Goal: Task Accomplishment & Management: Manage account settings

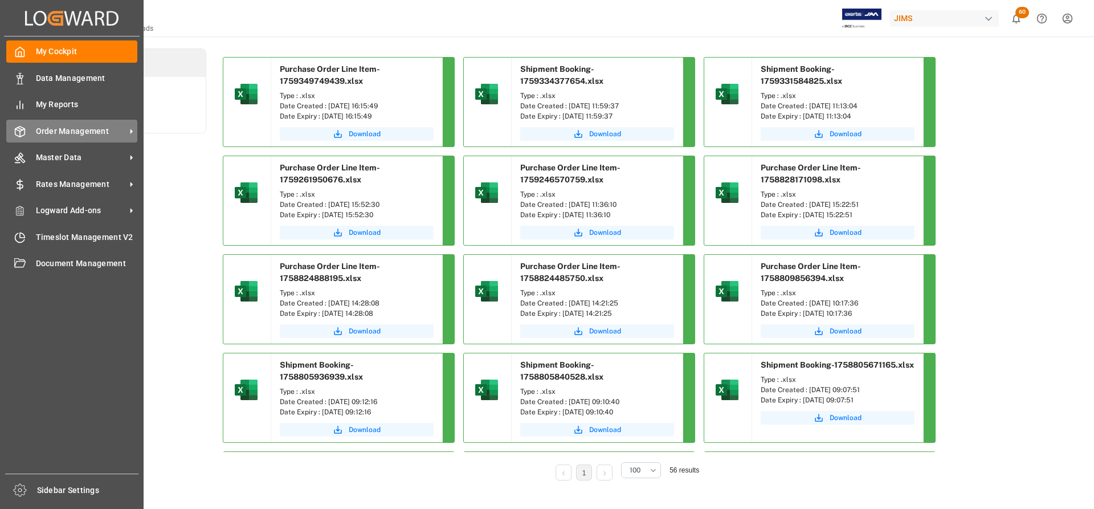
click at [68, 132] on span "Order Management" at bounding box center [81, 131] width 90 height 12
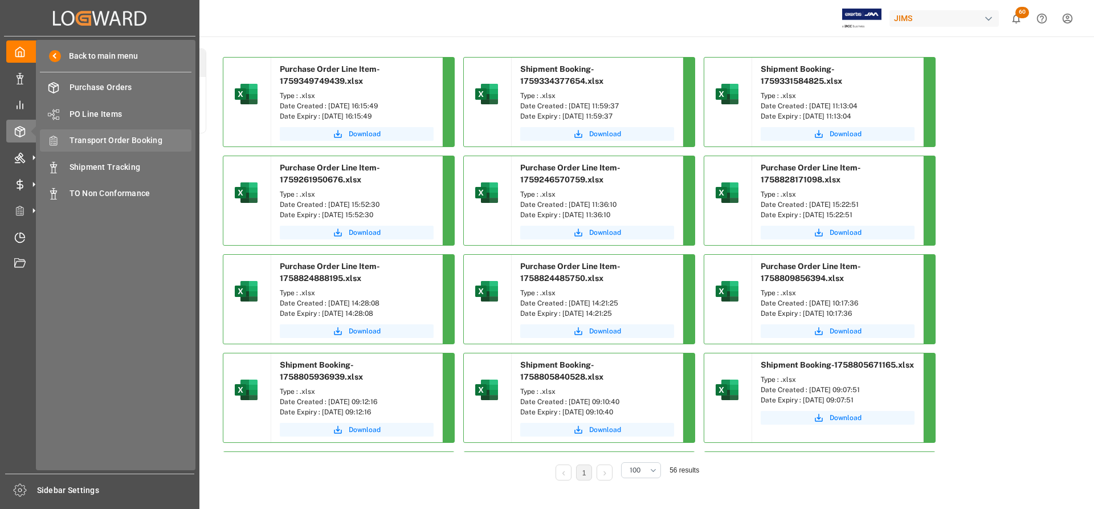
click at [119, 138] on span "Transport Order Booking" at bounding box center [130, 140] width 122 height 12
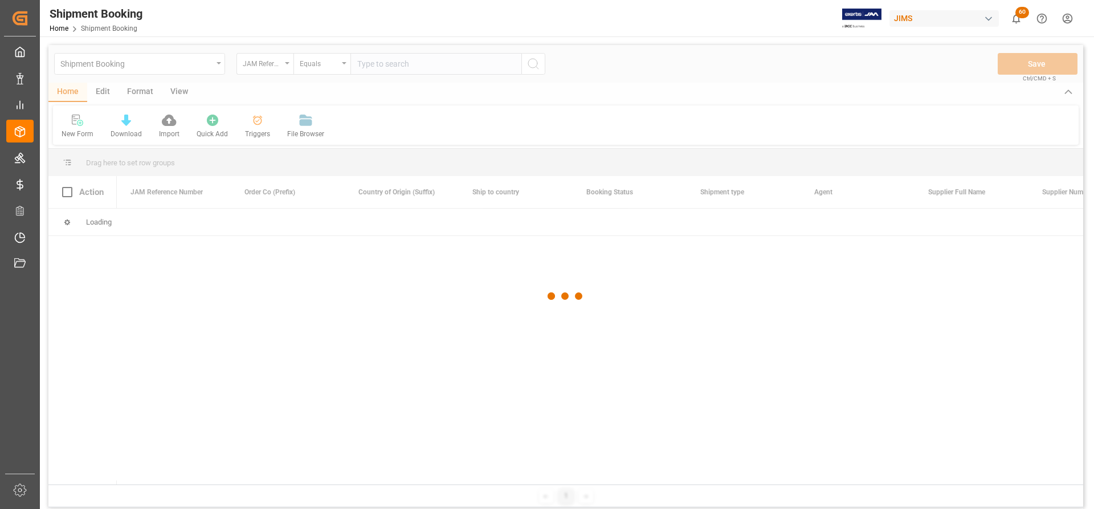
click at [370, 66] on div at bounding box center [565, 296] width 1034 height 502
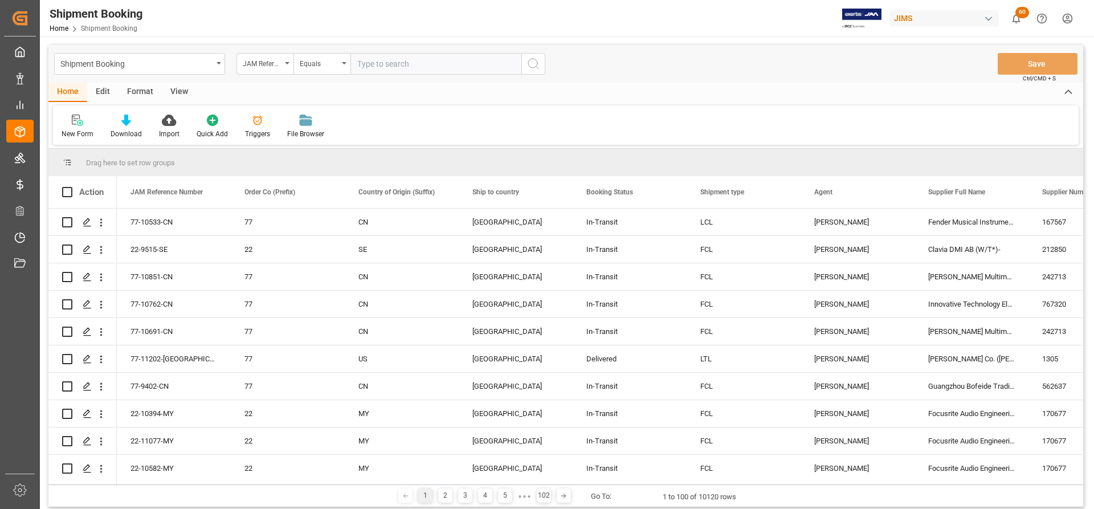
click at [362, 72] on input "text" at bounding box center [435, 64] width 171 height 22
paste input "HT1008"
click at [392, 63] on input "HT1008" at bounding box center [435, 64] width 171 height 22
drag, startPoint x: 411, startPoint y: 62, endPoint x: 326, endPoint y: 62, distance: 84.9
click at [326, 62] on div "JAM Reference Number Equals HT1008" at bounding box center [390, 64] width 309 height 22
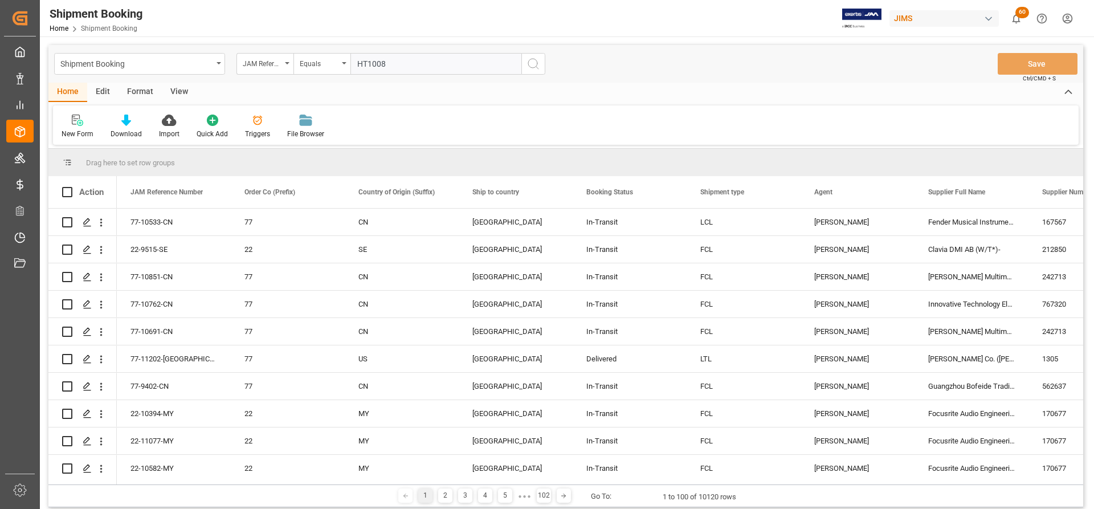
paste input "77-11243-US"
type input "77-11243-US"
click at [536, 67] on icon "search button" at bounding box center [533, 64] width 14 height 14
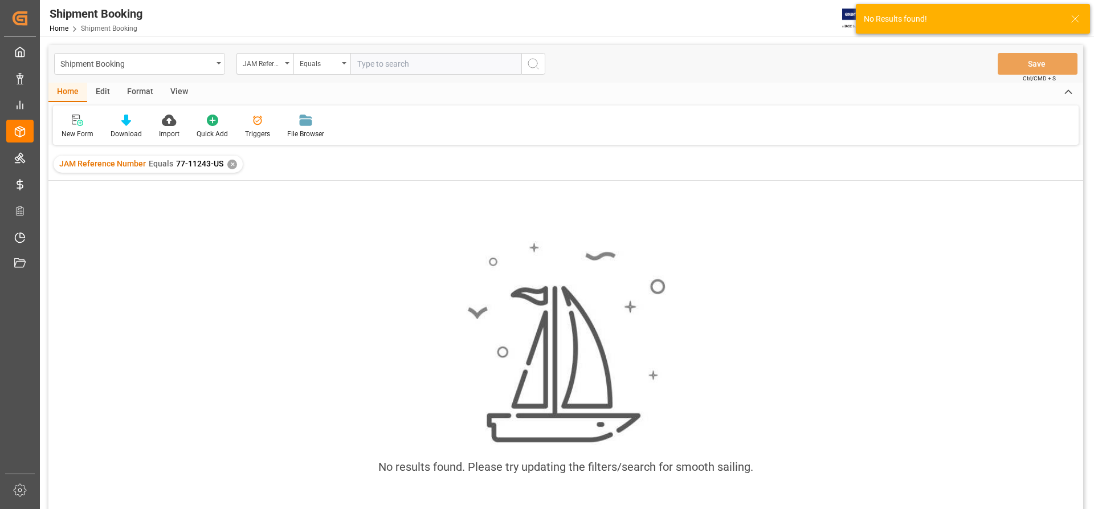
click at [232, 165] on div "✕" at bounding box center [232, 165] width 10 height 10
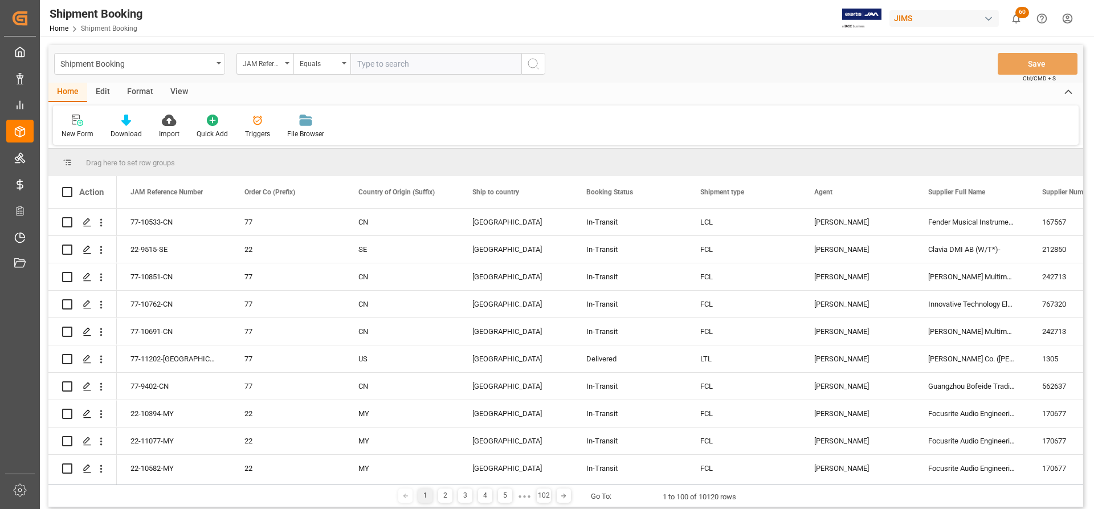
paste input "77-11243-US"
click at [359, 64] on input "77-11243-US" at bounding box center [435, 64] width 171 height 22
type input "77-11243-US"
click at [527, 64] on icon "search button" at bounding box center [533, 64] width 14 height 14
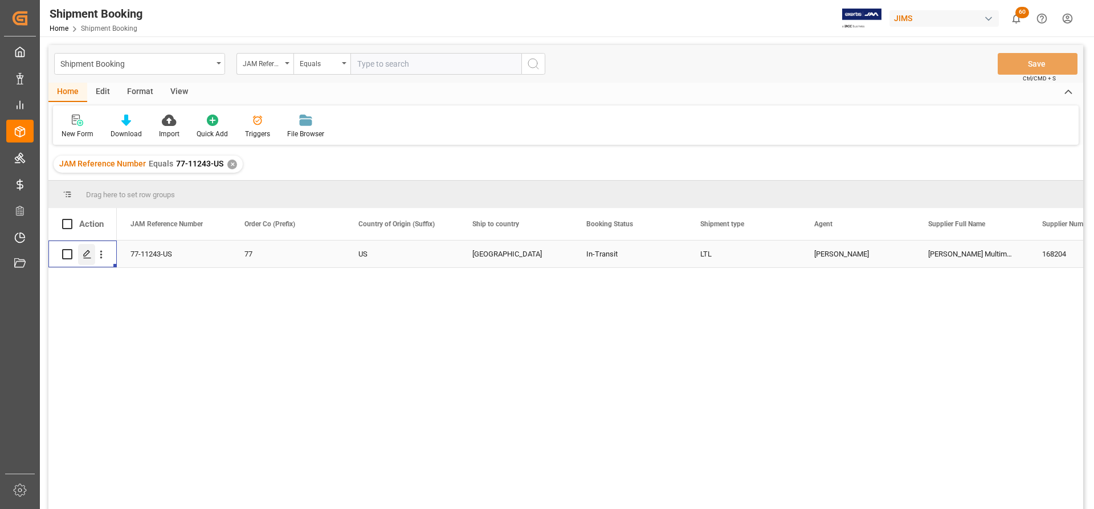
click at [87, 252] on icon "Press SPACE to select this row." at bounding box center [87, 254] width 9 height 9
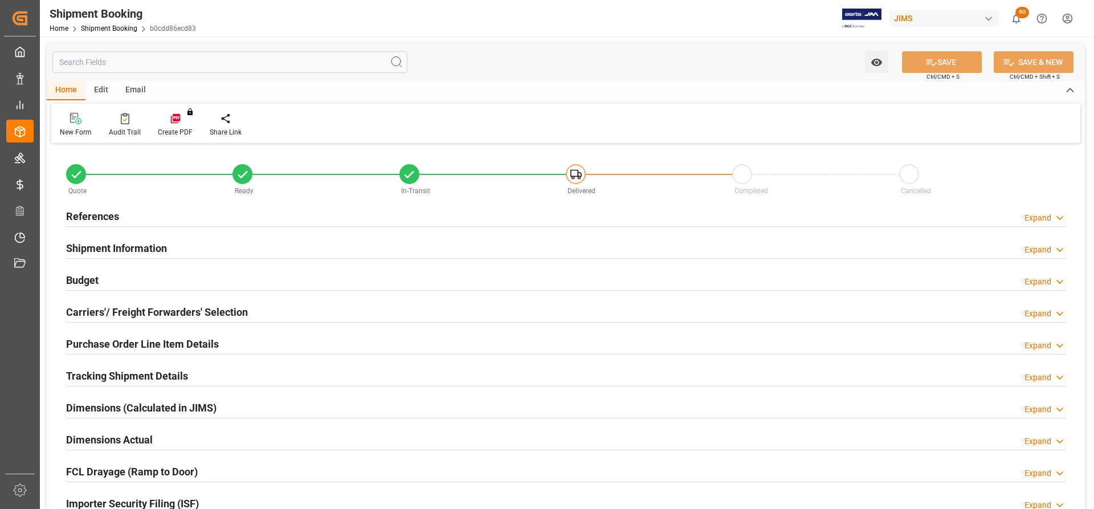
type input "7"
click at [92, 250] on h2 "Shipment Information" at bounding box center [116, 247] width 101 height 15
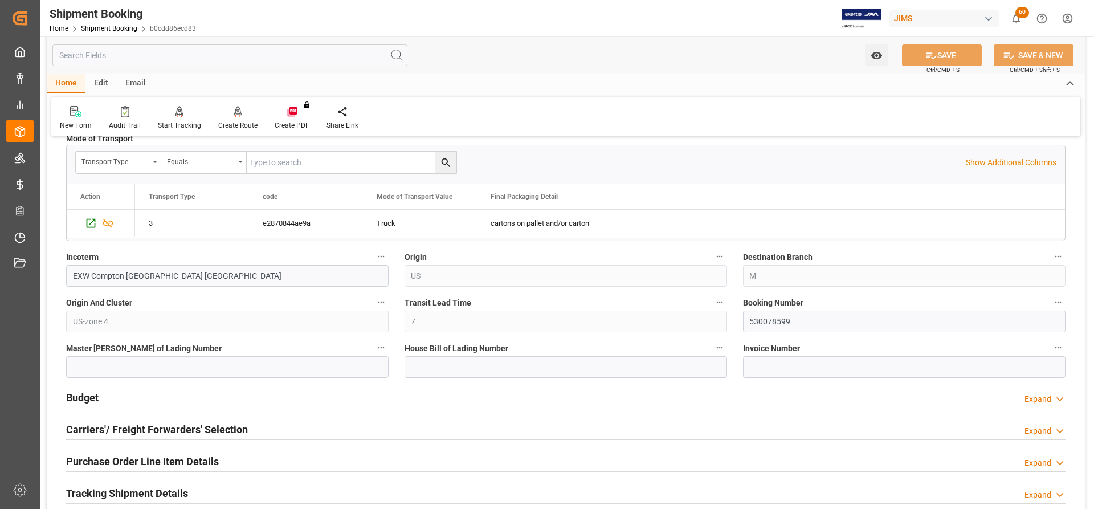
scroll to position [399, 0]
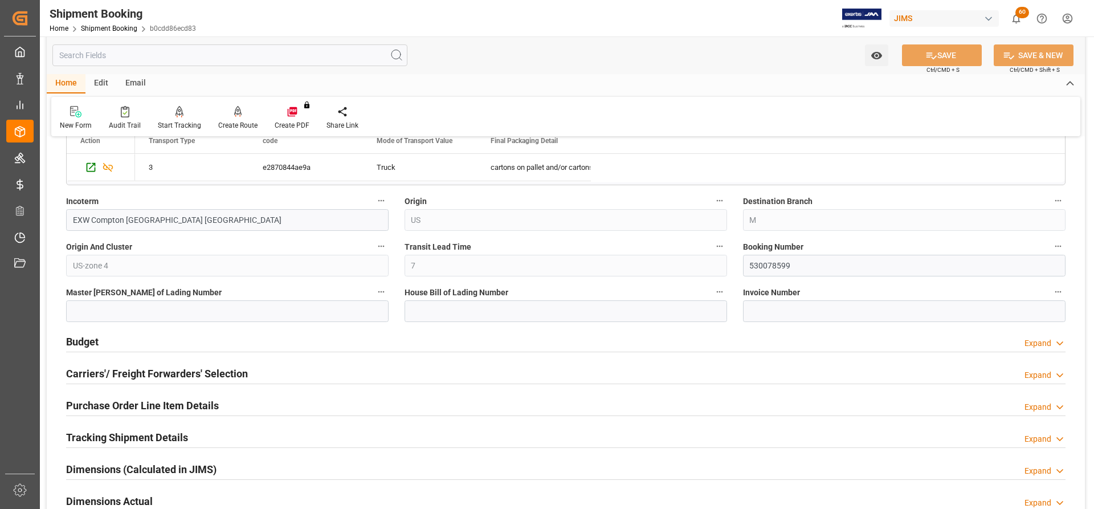
click at [85, 336] on h2 "Budget" at bounding box center [82, 341] width 32 height 15
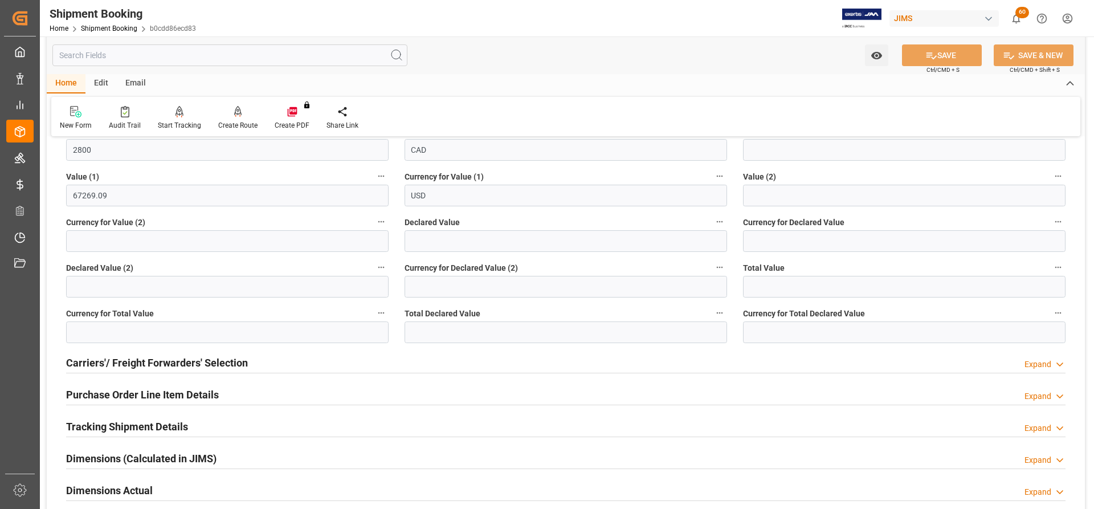
scroll to position [684, 0]
click at [177, 366] on h2 "Carriers'/ Freight Forwarders' Selection" at bounding box center [157, 361] width 182 height 15
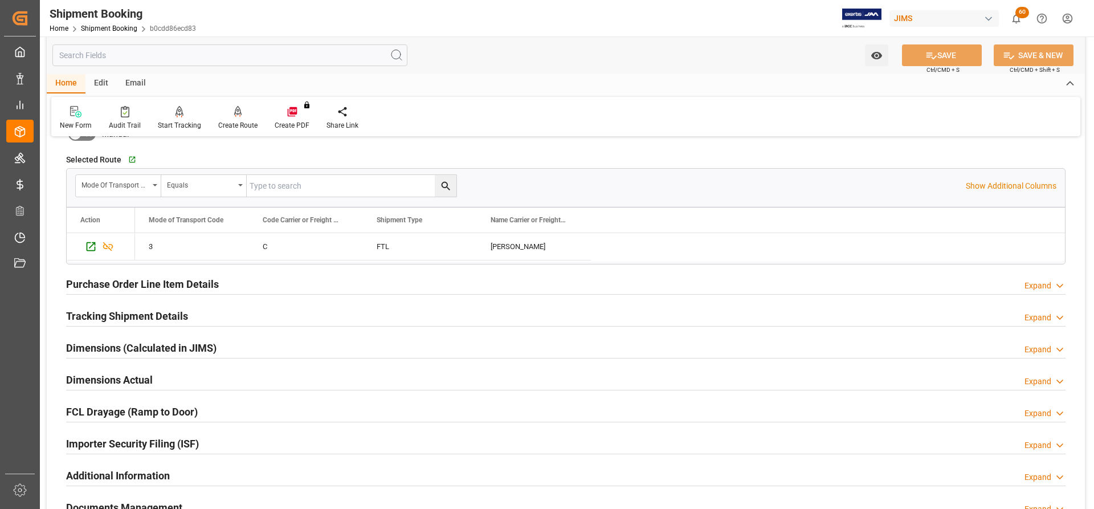
scroll to position [1082, 0]
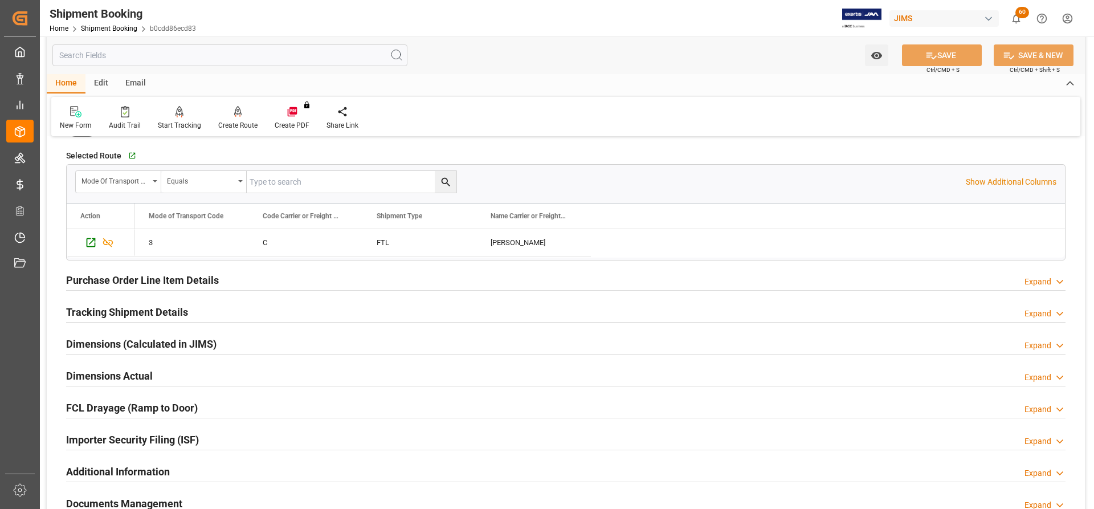
click at [111, 309] on h2 "Tracking Shipment Details" at bounding box center [127, 311] width 122 height 15
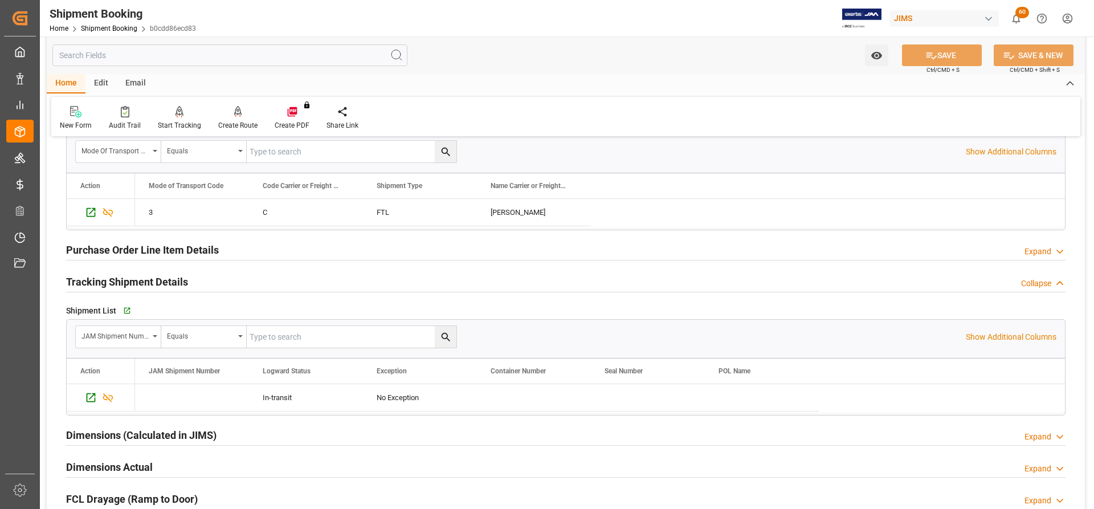
scroll to position [1139, 0]
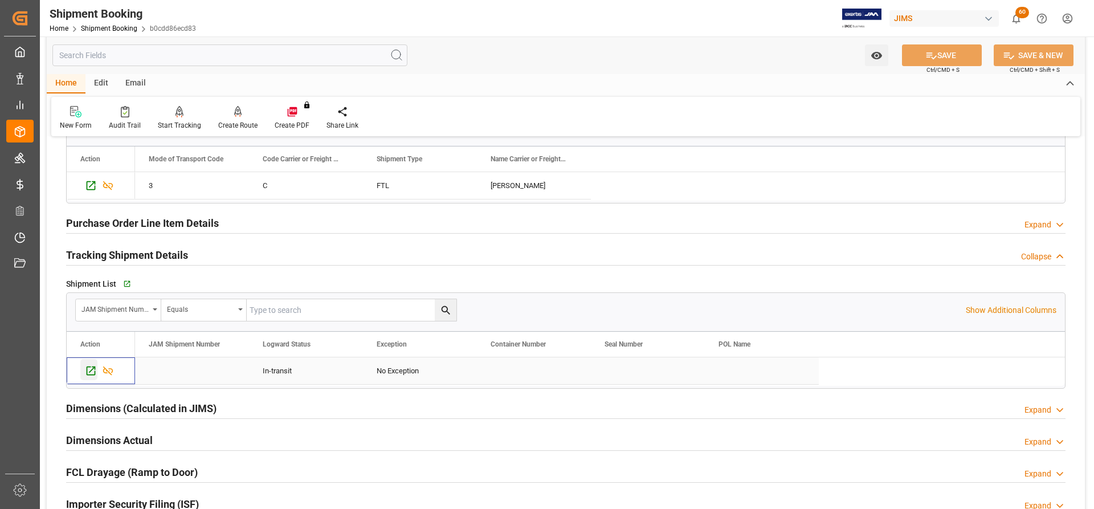
click at [88, 369] on icon "Press SPACE to select this row." at bounding box center [91, 371] width 12 height 12
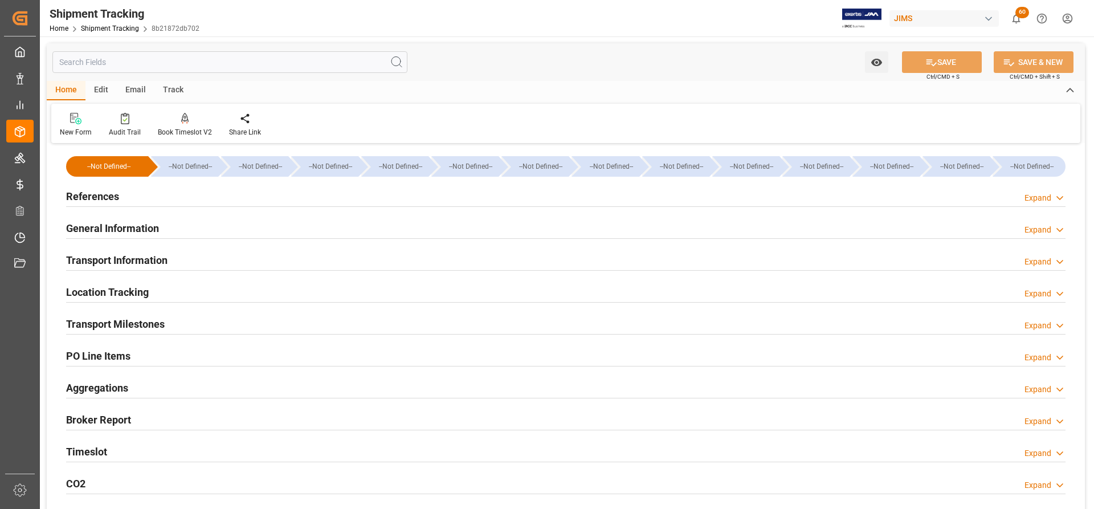
type input "25.09.2025"
click at [93, 187] on div "References" at bounding box center [92, 196] width 53 height 22
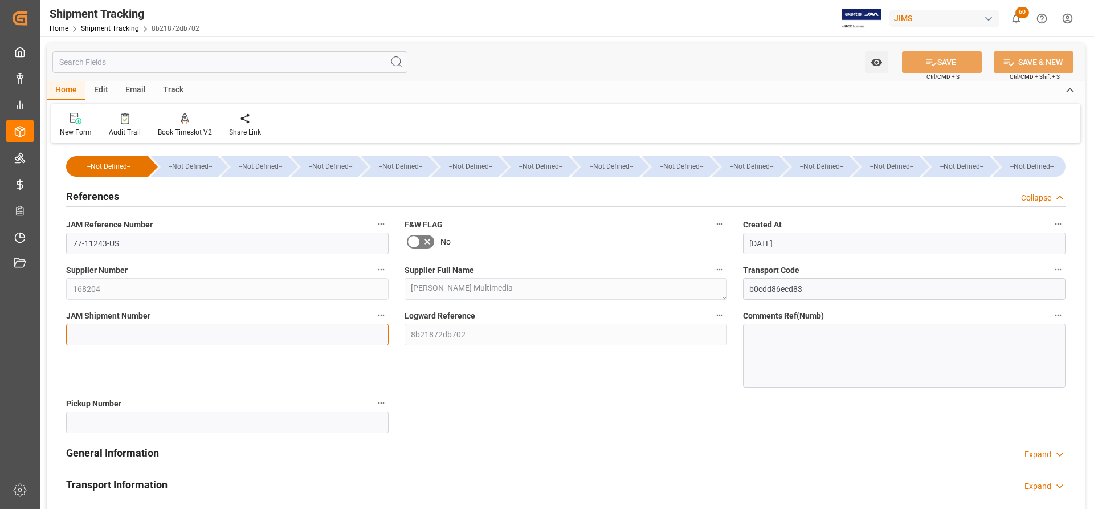
click at [79, 335] on input at bounding box center [227, 335] width 322 height 22
paste input "73280"
type input "73280"
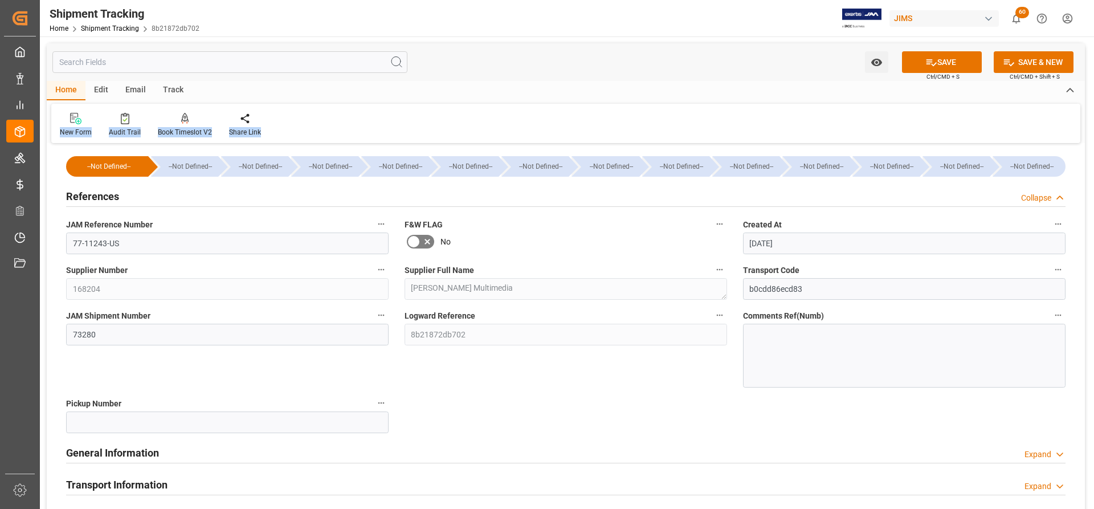
drag, startPoint x: 959, startPoint y: 108, endPoint x: 949, endPoint y: 79, distance: 30.8
click at [950, 82] on div "Home Edit Email Track New Form Audit Trail Book Timeslot V2 Book a Timeslot for…" at bounding box center [566, 112] width 1038 height 62
click at [954, 61] on button "SAVE" at bounding box center [942, 62] width 80 height 22
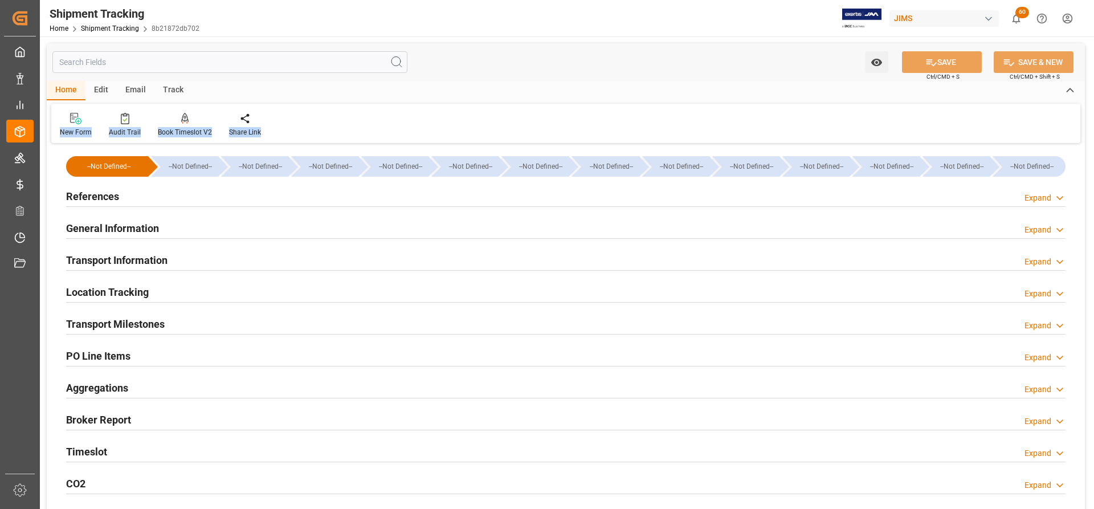
click at [99, 258] on h2 "Transport Information" at bounding box center [116, 259] width 101 height 15
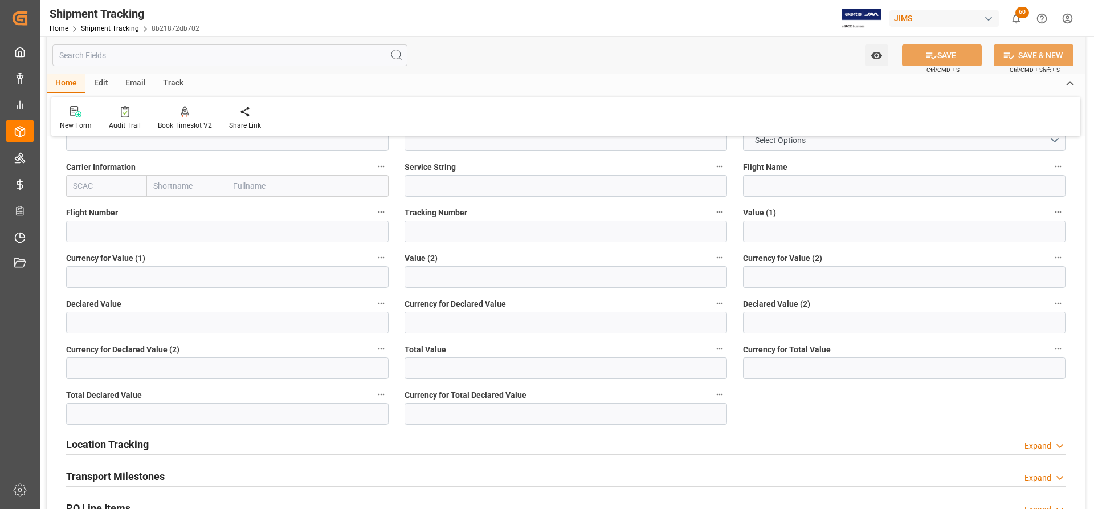
scroll to position [285, 0]
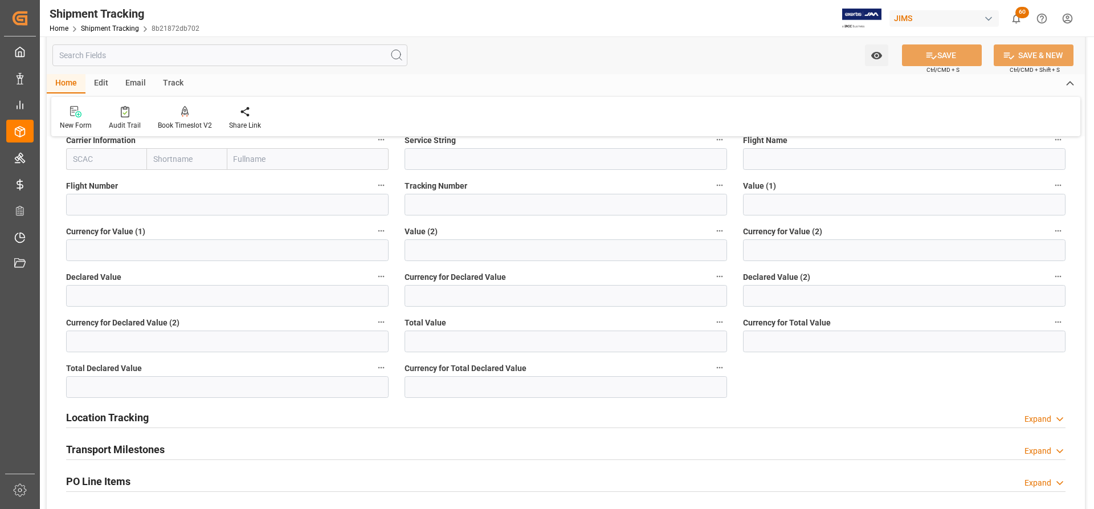
click at [103, 453] on h2 "Transport Milestones" at bounding box center [115, 448] width 99 height 15
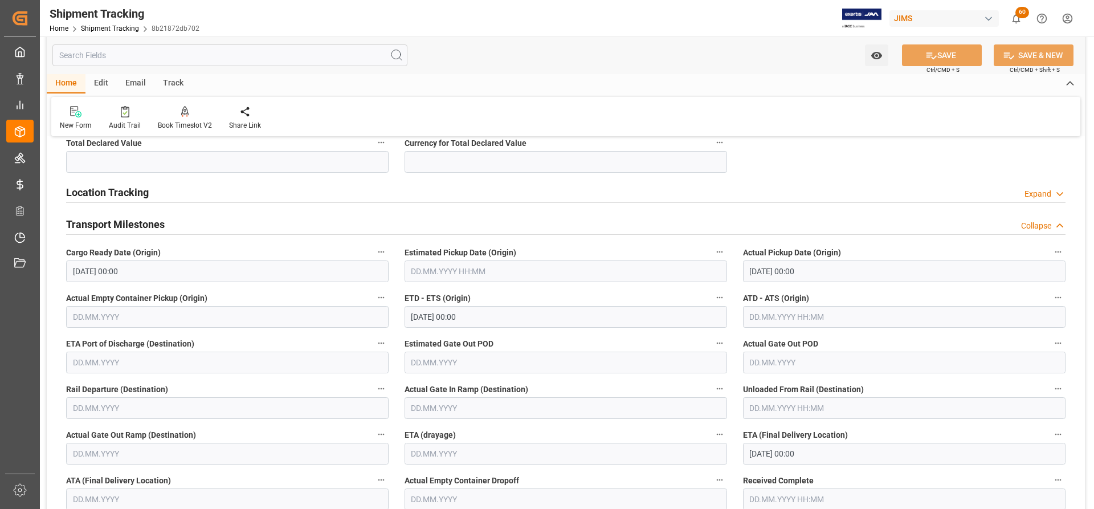
scroll to position [513, 0]
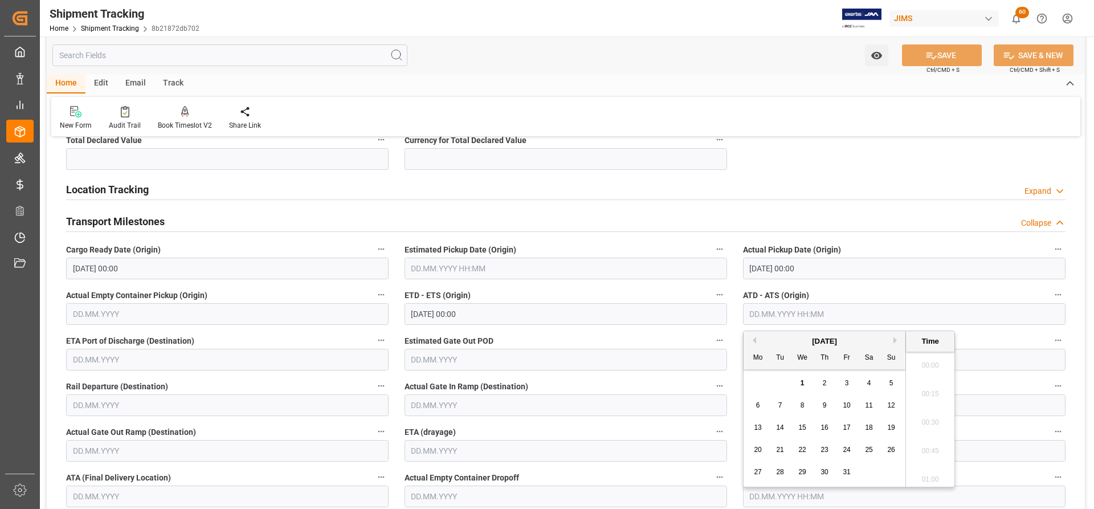
click at [775, 314] on input "text" at bounding box center [904, 314] width 322 height 22
click at [804, 384] on span "1" at bounding box center [802, 383] width 4 height 8
type input "01.10.2025 00:00"
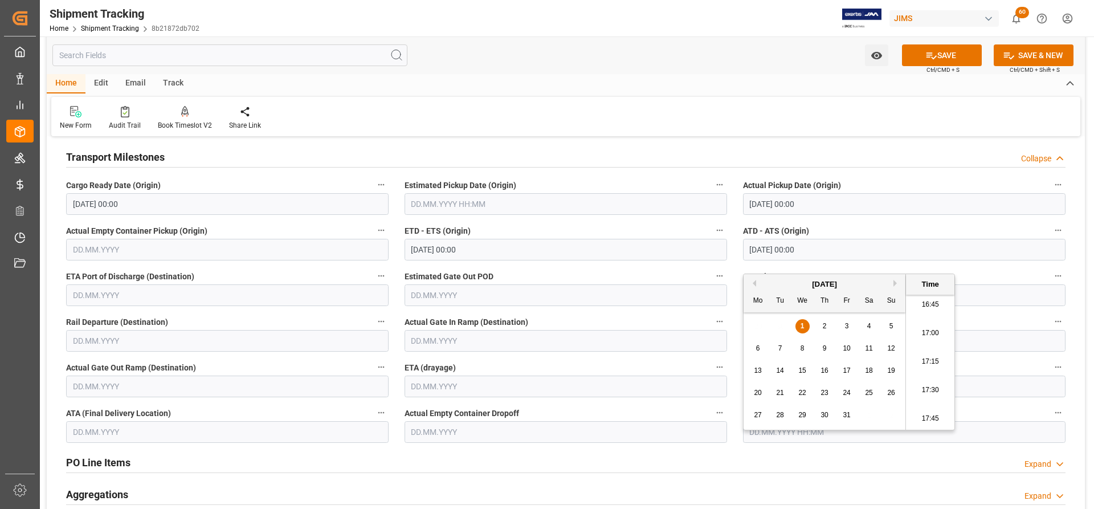
scroll to position [570, 0]
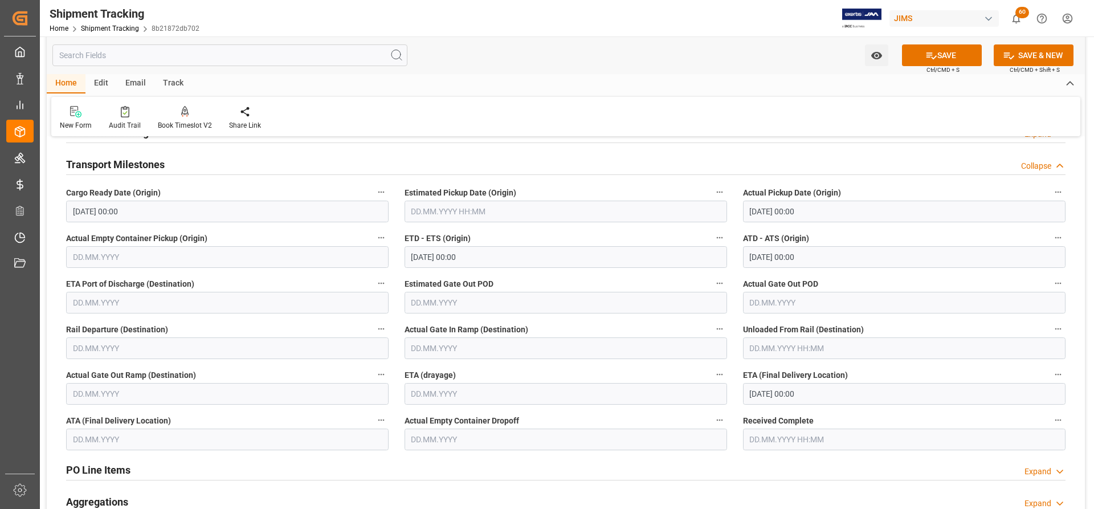
click at [816, 475] on div "PO Line Items Expand" at bounding box center [565, 469] width 999 height 22
click at [759, 394] on input "06.10.2025 00:00" at bounding box center [904, 394] width 322 height 22
click at [954, 56] on button "SAVE" at bounding box center [942, 55] width 80 height 22
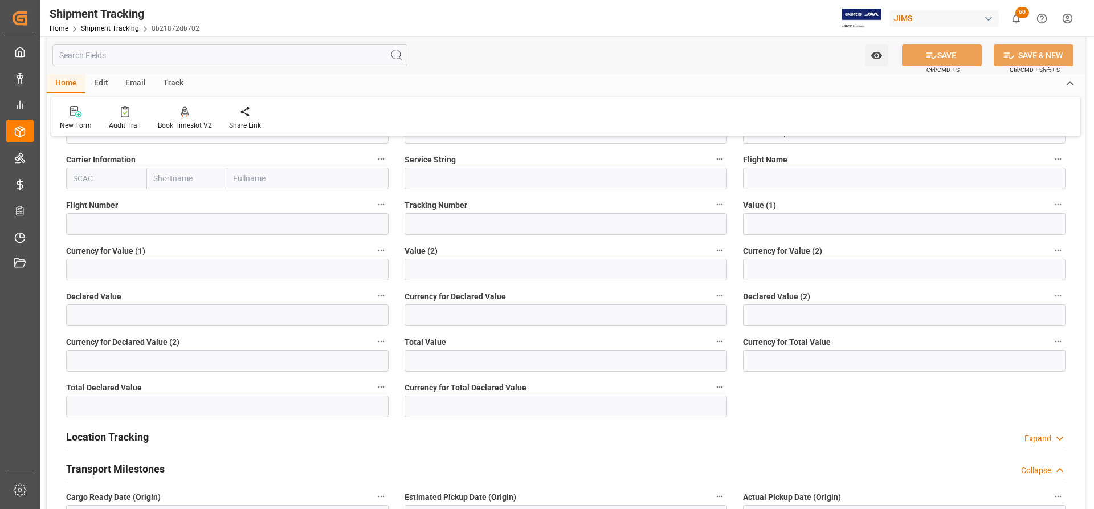
scroll to position [228, 0]
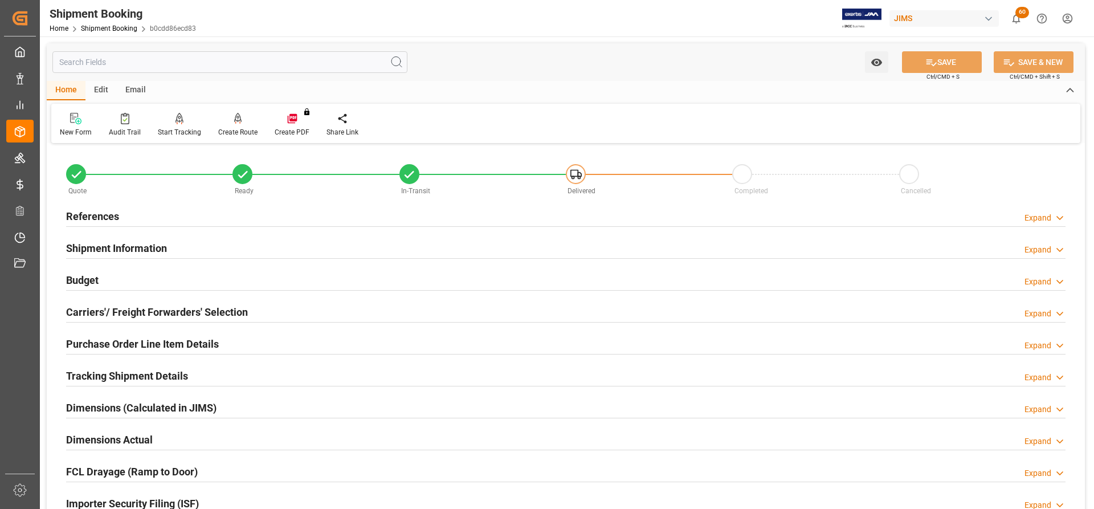
click at [133, 314] on h2 "Carriers'/ Freight Forwarders' Selection" at bounding box center [157, 311] width 182 height 15
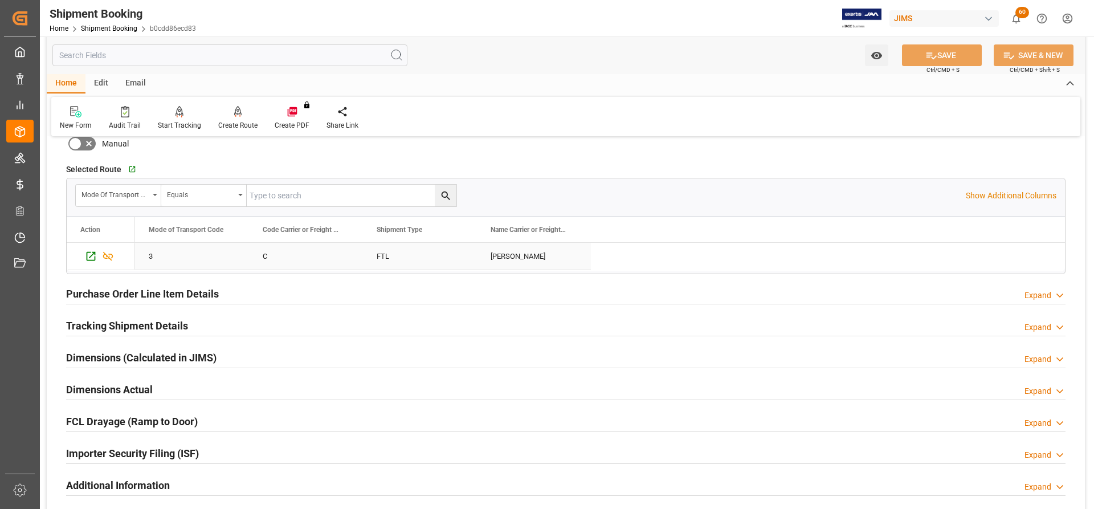
scroll to position [342, 0]
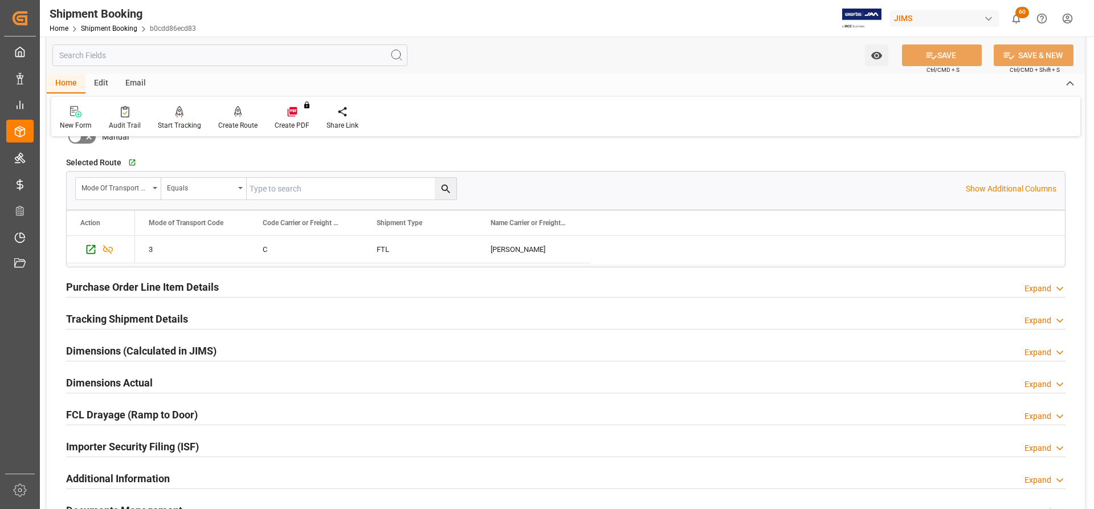
click at [120, 319] on h2 "Tracking Shipment Details" at bounding box center [127, 318] width 122 height 15
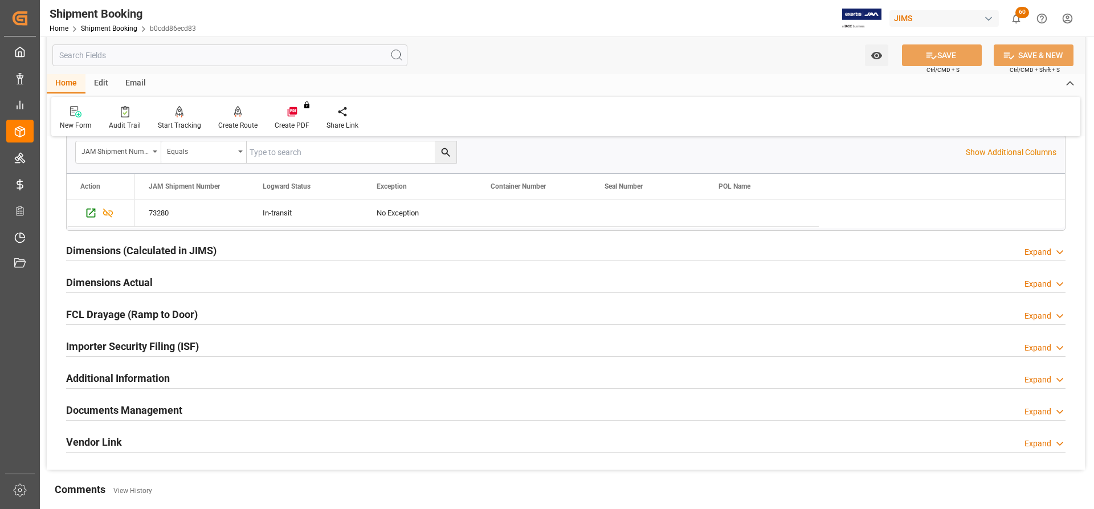
scroll to position [570, 0]
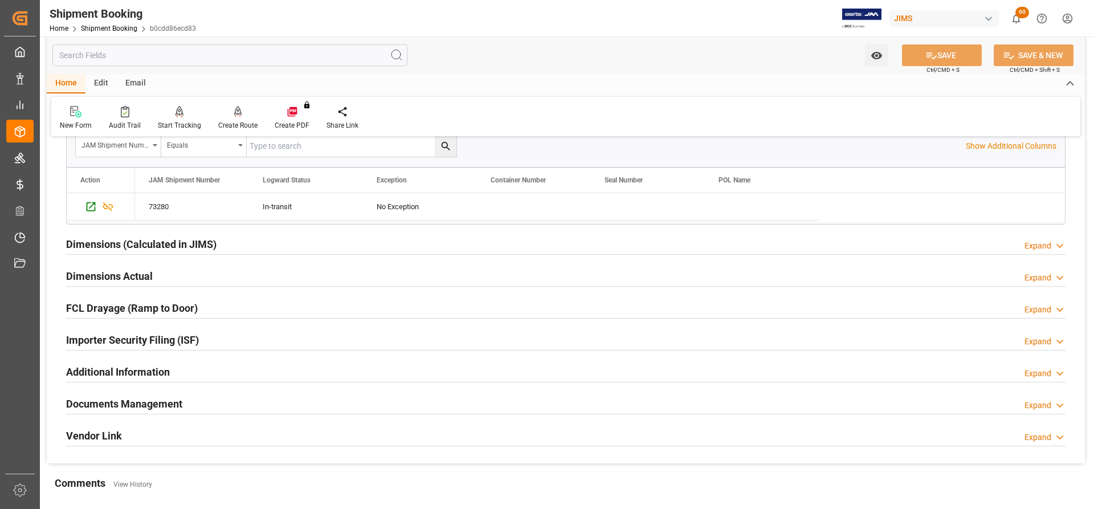
click at [107, 280] on h2 "Dimensions Actual" at bounding box center [109, 275] width 87 height 15
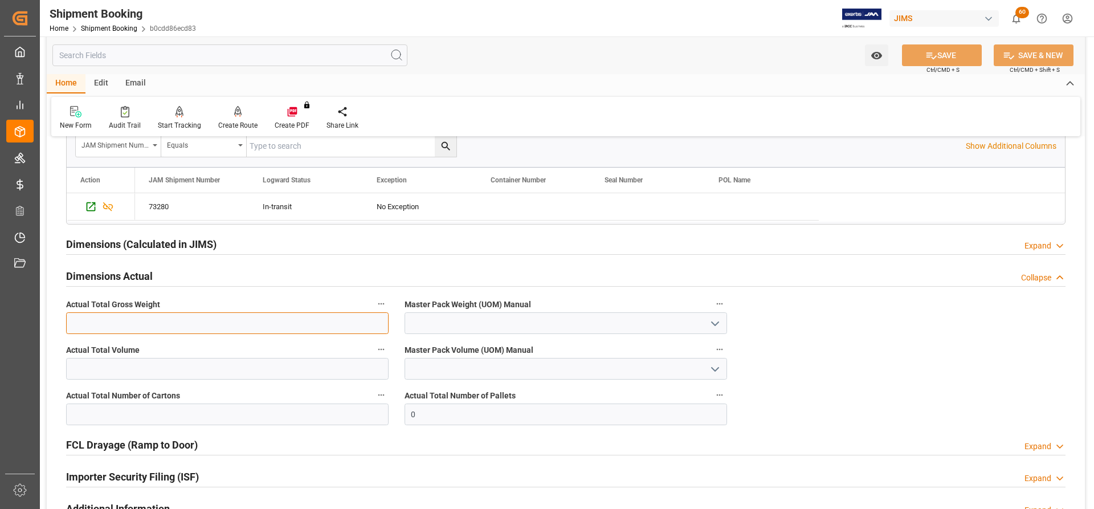
click at [169, 326] on input "text" at bounding box center [227, 323] width 322 height 22
type input "9530"
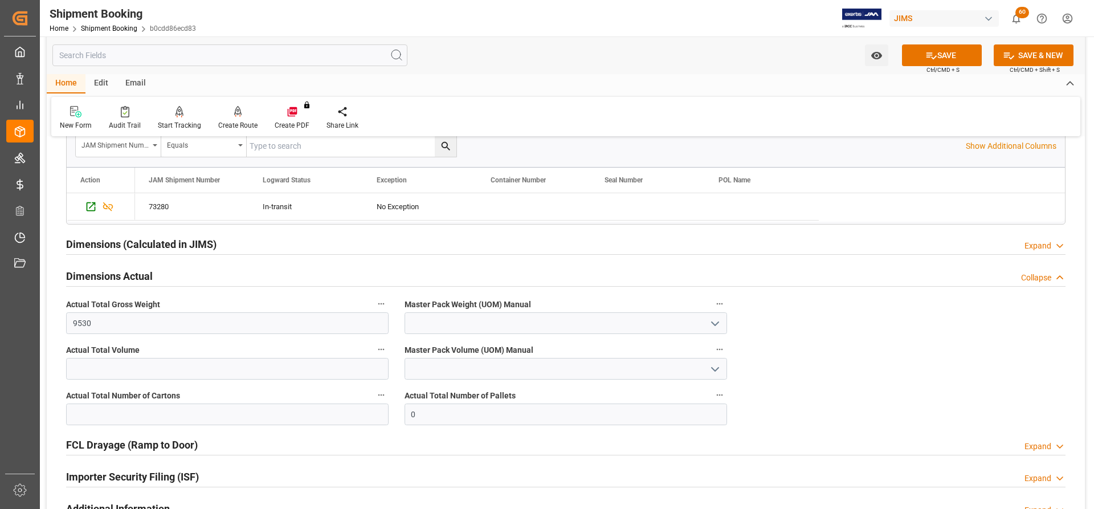
click at [717, 319] on icon "open menu" at bounding box center [715, 324] width 14 height 14
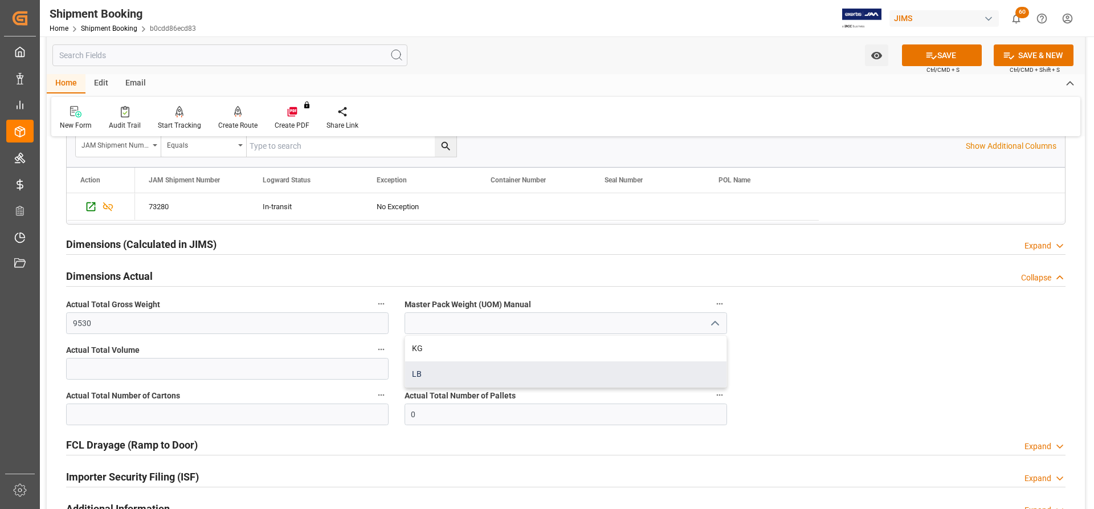
click at [436, 373] on div "LB" at bounding box center [565, 374] width 321 height 26
type input "LB"
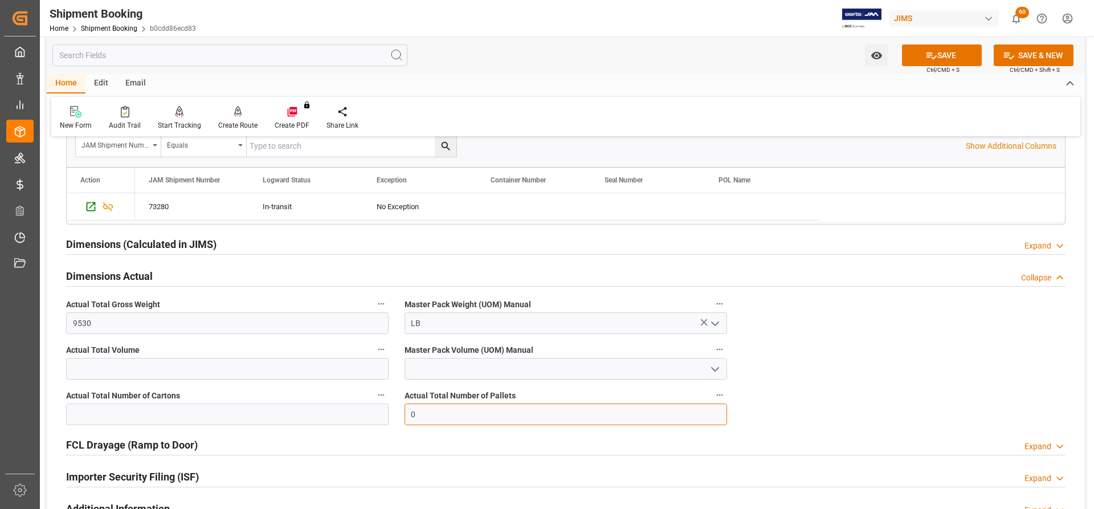
drag, startPoint x: 425, startPoint y: 416, endPoint x: 376, endPoint y: 410, distance: 49.4
click at [376, 410] on div "Quote Ready In-Transit Delivered Completed Cancelled References Expand JAM Refe…" at bounding box center [566, 88] width 1038 height 1023
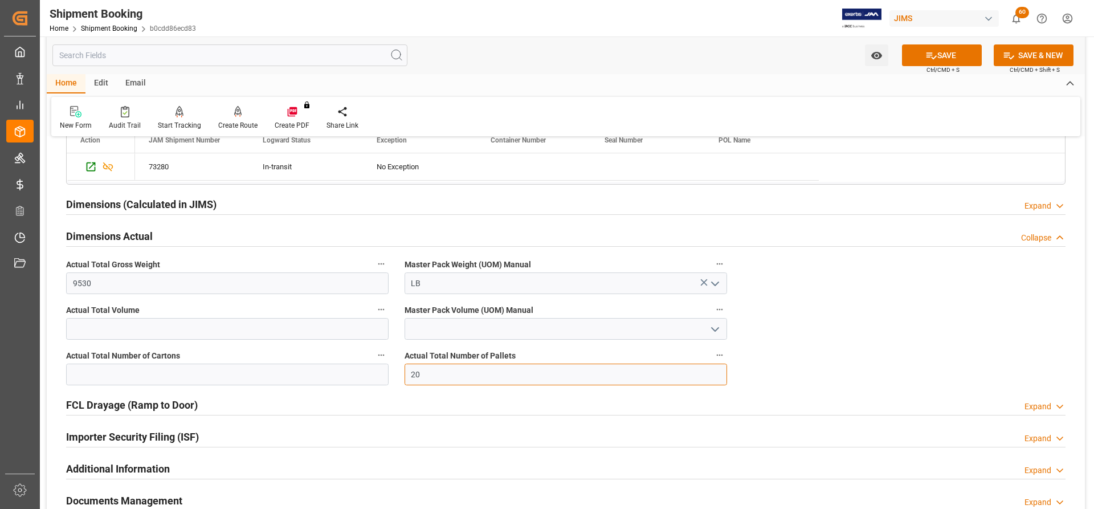
scroll to position [684, 0]
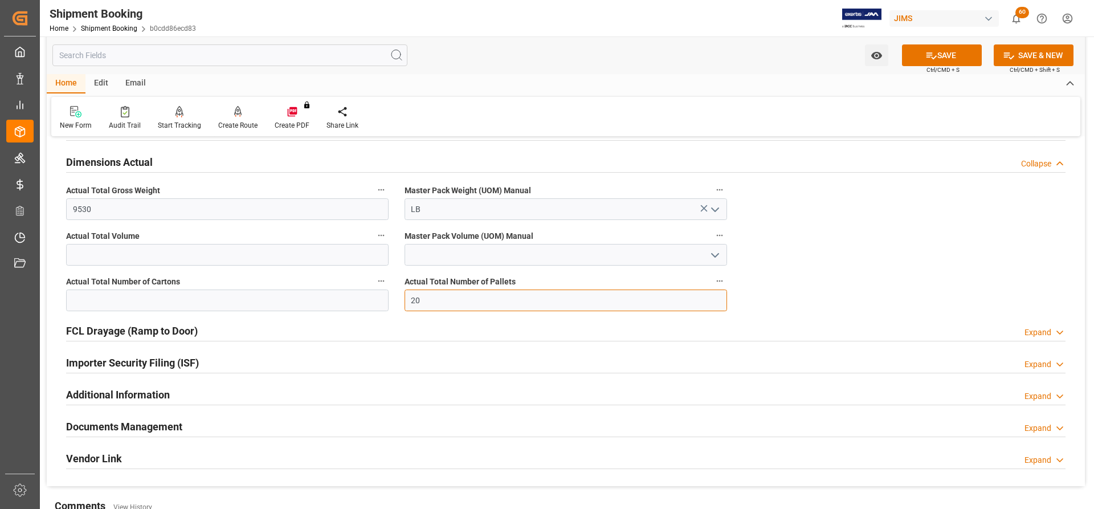
type input "20"
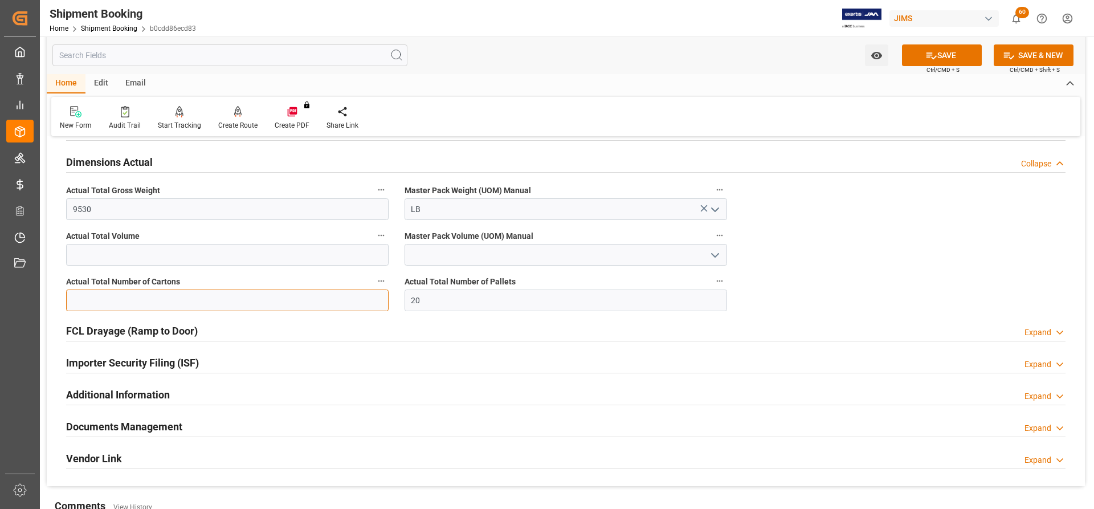
click at [100, 300] on input "text" at bounding box center [227, 300] width 322 height 22
type input "494"
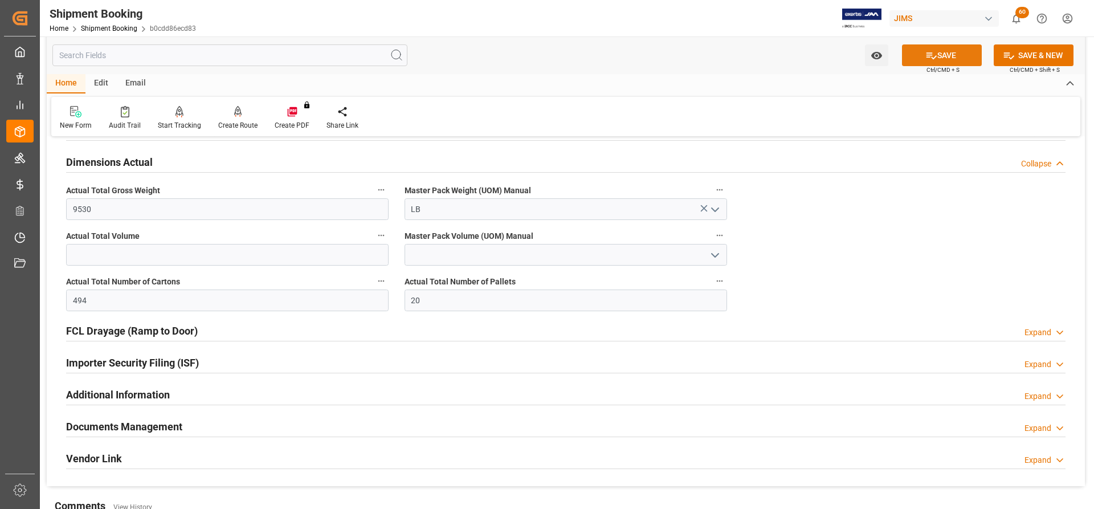
click at [954, 56] on button "SAVE" at bounding box center [942, 55] width 80 height 22
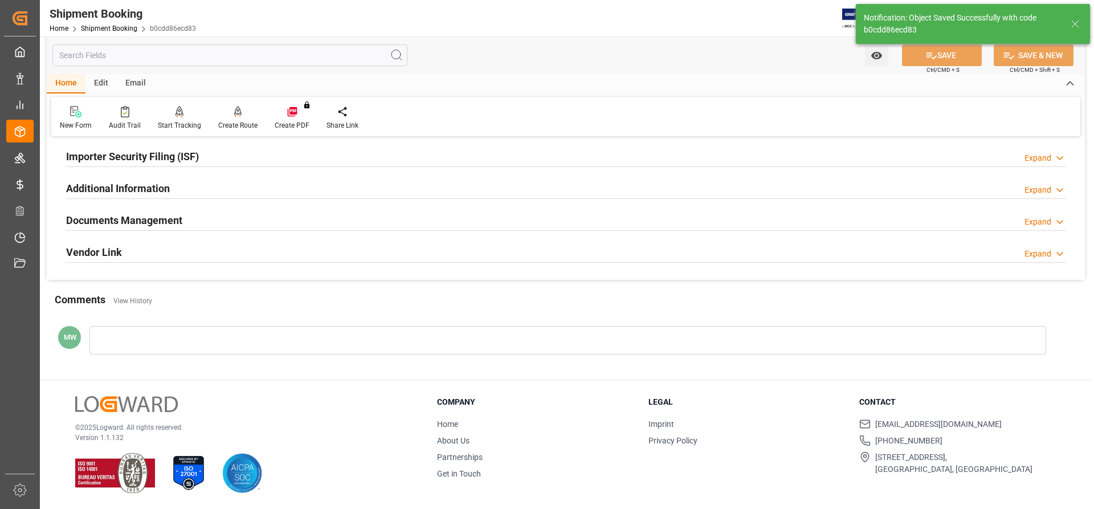
scroll to position [277, 0]
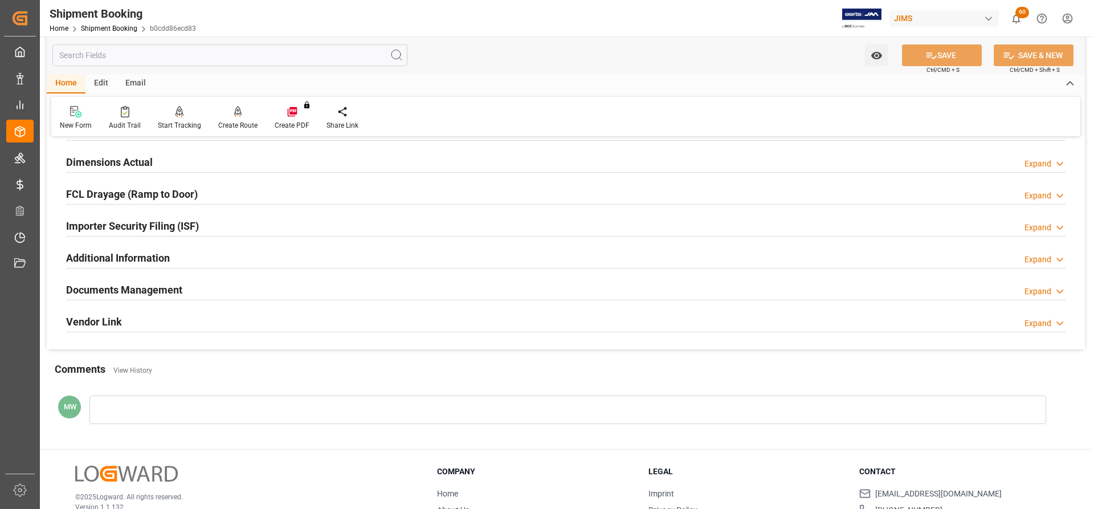
click at [100, 291] on h2 "Documents Management" at bounding box center [124, 289] width 116 height 15
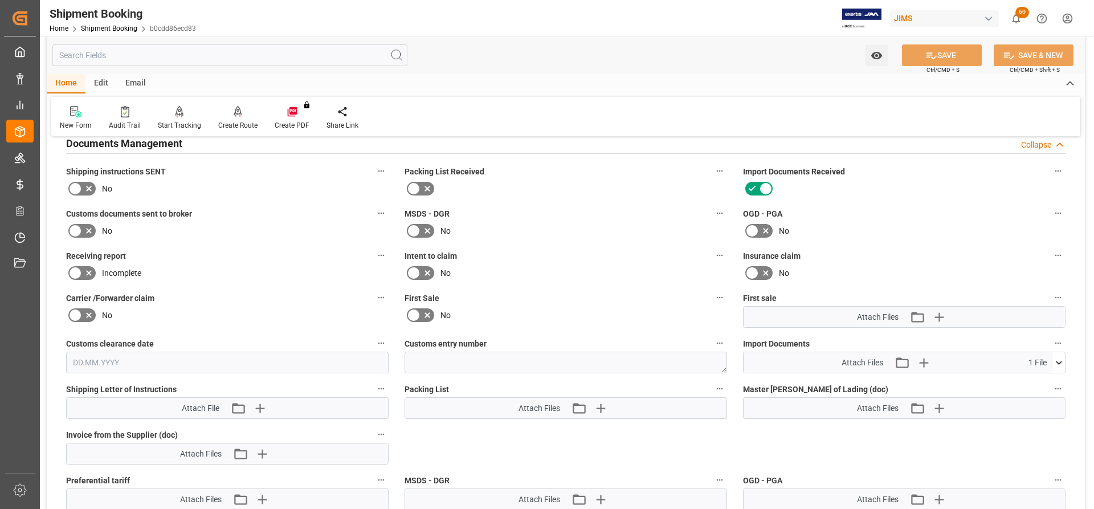
scroll to position [448, 0]
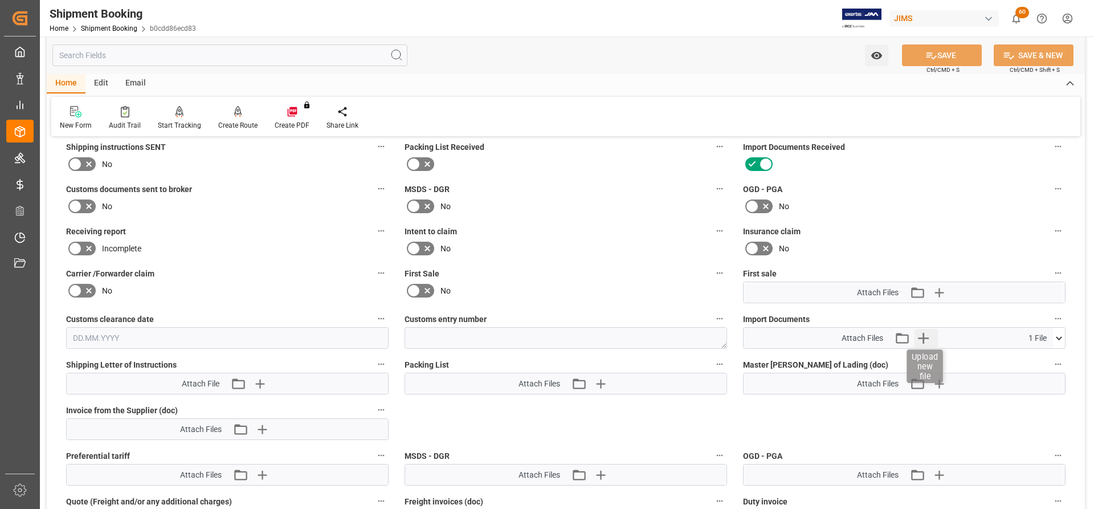
click at [926, 341] on icon "button" at bounding box center [923, 338] width 18 height 18
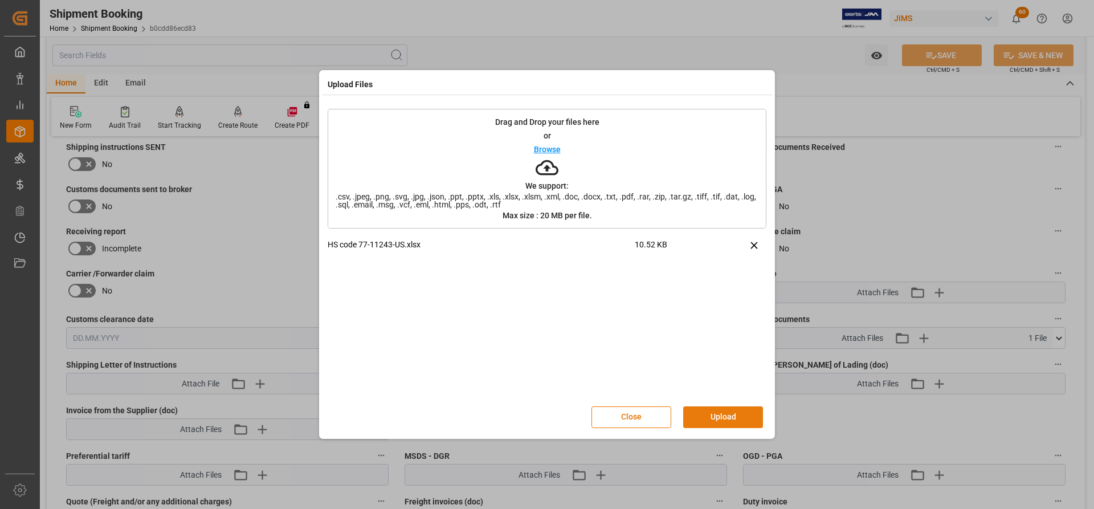
click at [715, 417] on button "Upload" at bounding box center [723, 417] width 80 height 22
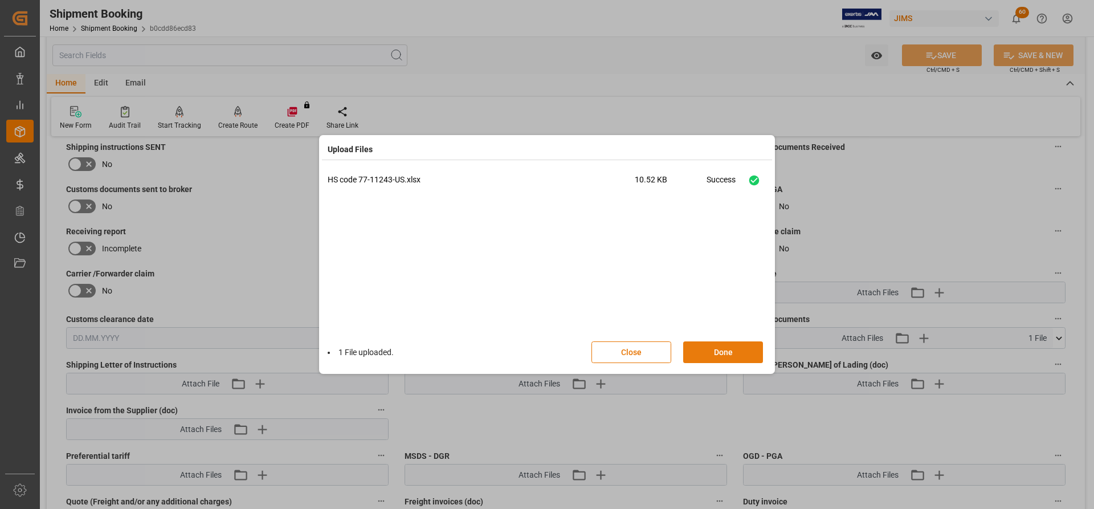
click at [717, 355] on button "Done" at bounding box center [723, 352] width 80 height 22
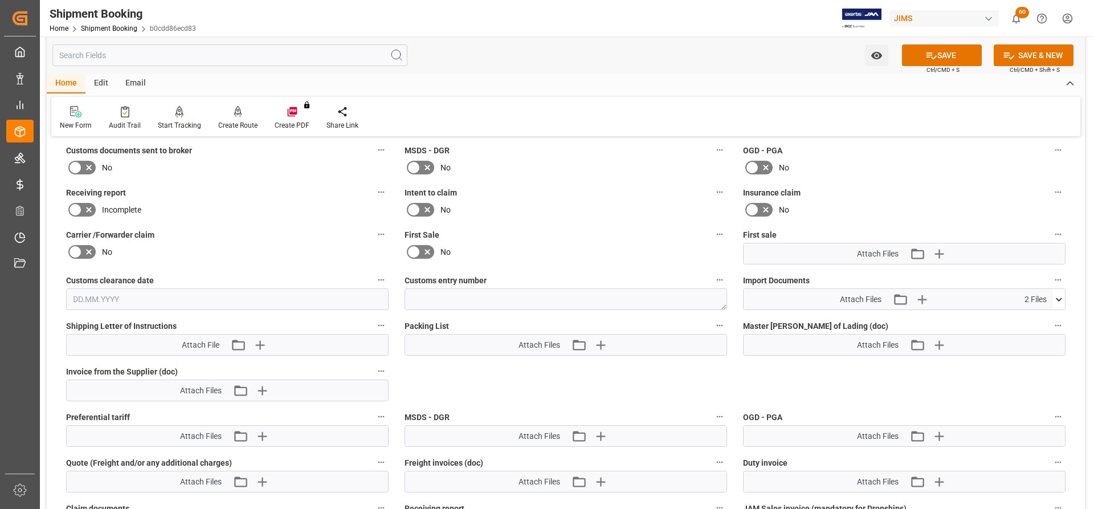
scroll to position [505, 0]
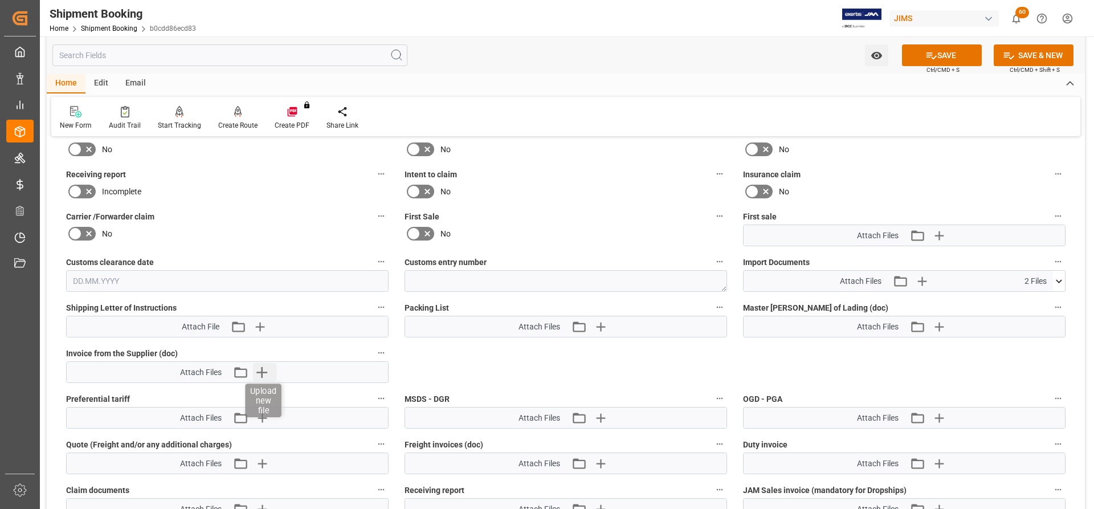
click at [259, 371] on icon "button" at bounding box center [261, 372] width 11 height 11
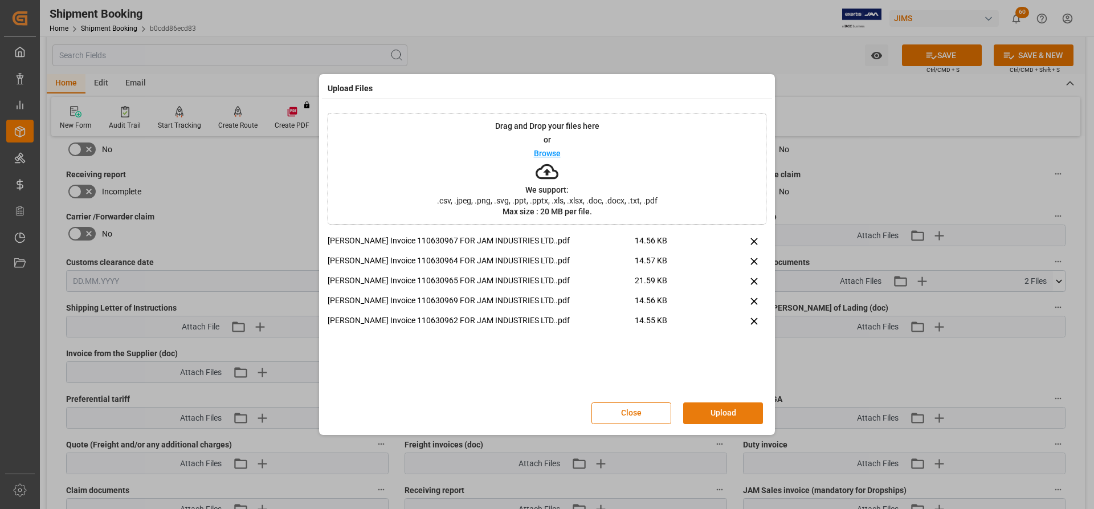
click at [722, 413] on button "Upload" at bounding box center [723, 413] width 80 height 22
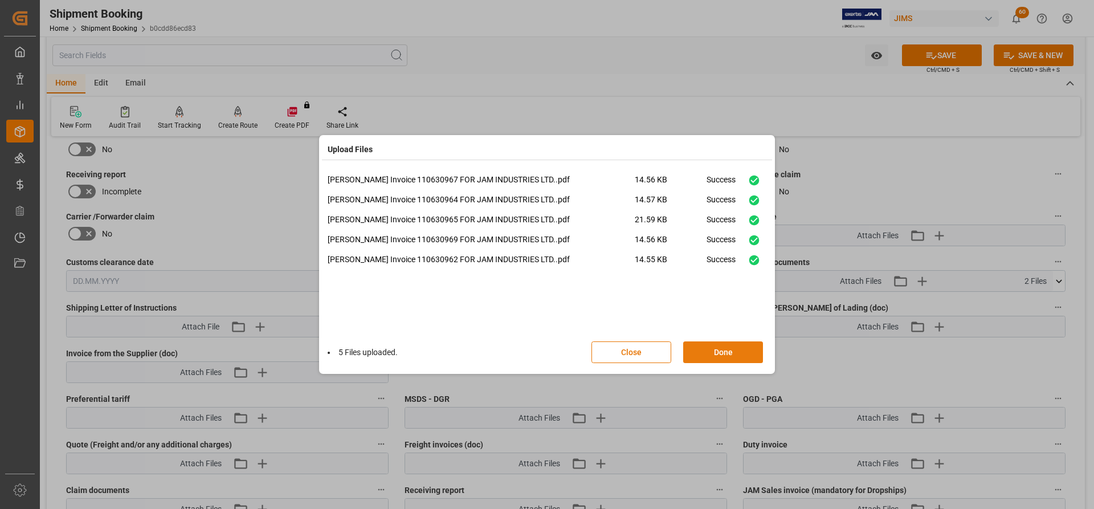
click at [740, 353] on button "Done" at bounding box center [723, 352] width 80 height 22
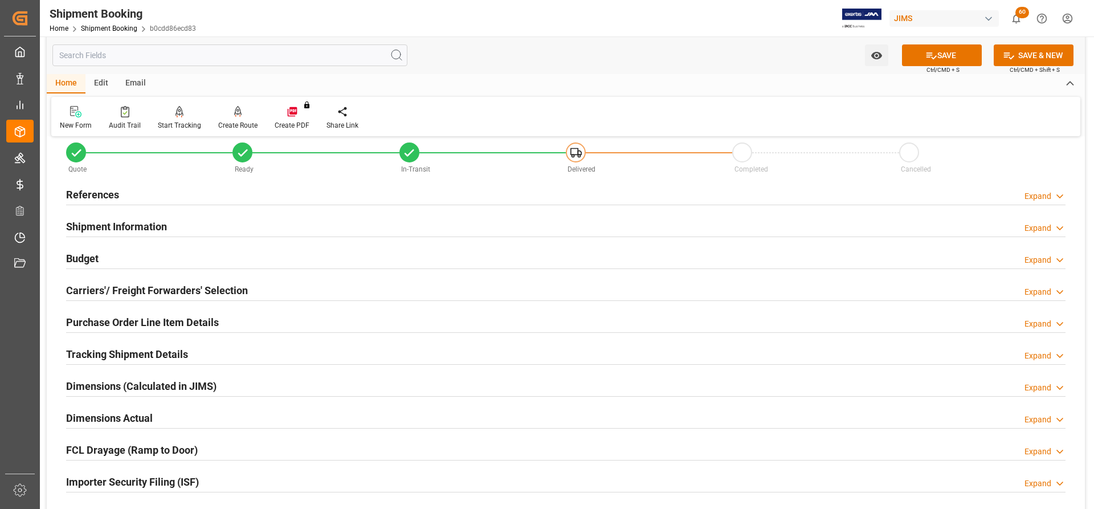
scroll to position [0, 0]
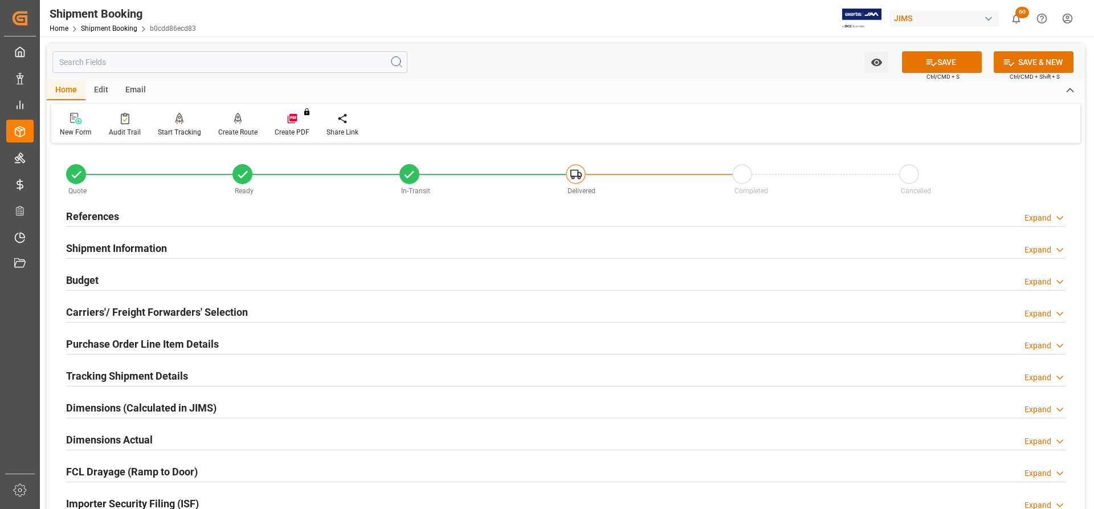
click at [101, 219] on h2 "References" at bounding box center [92, 215] width 53 height 15
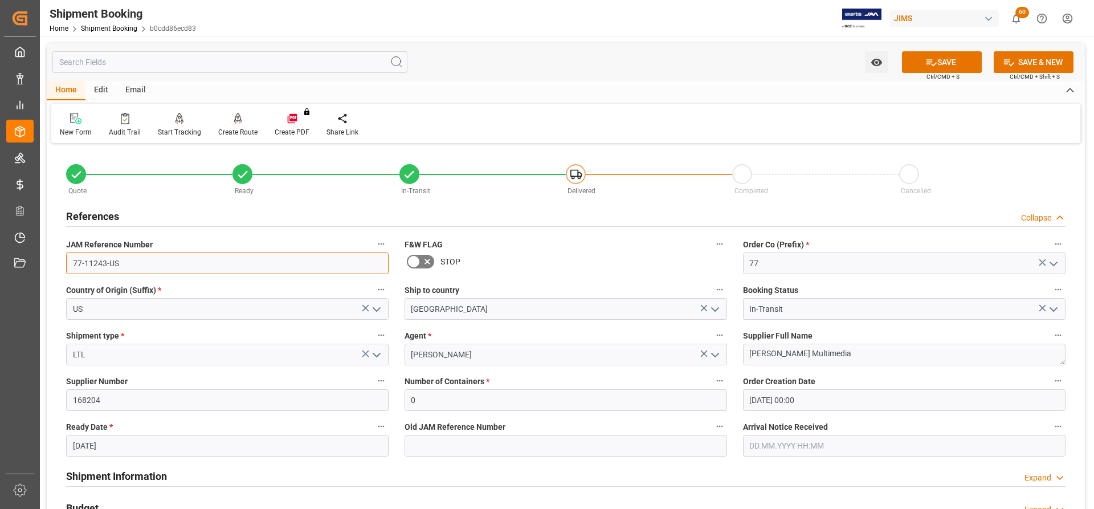
drag, startPoint x: 124, startPoint y: 263, endPoint x: 49, endPoint y: 257, distance: 74.8
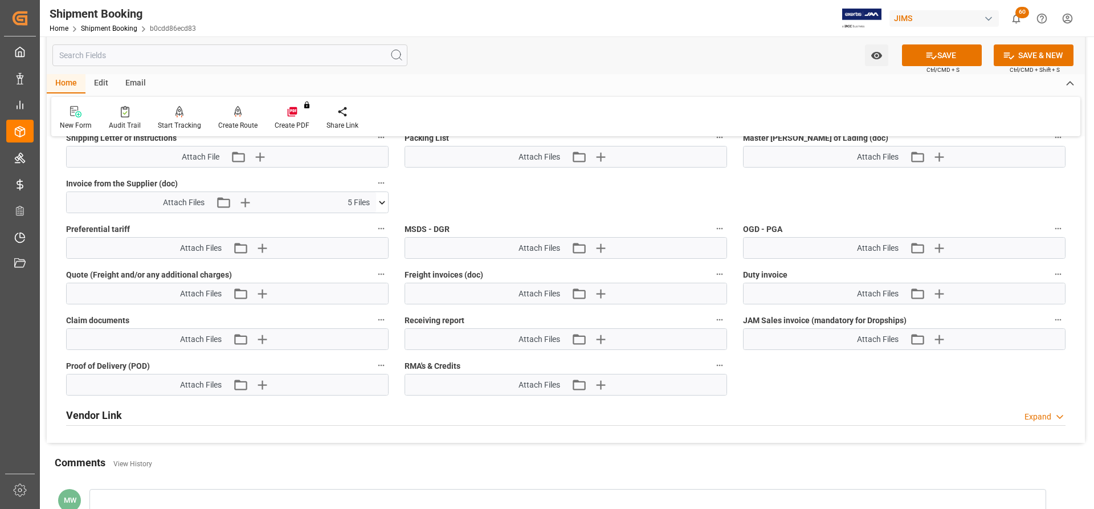
scroll to position [911, 0]
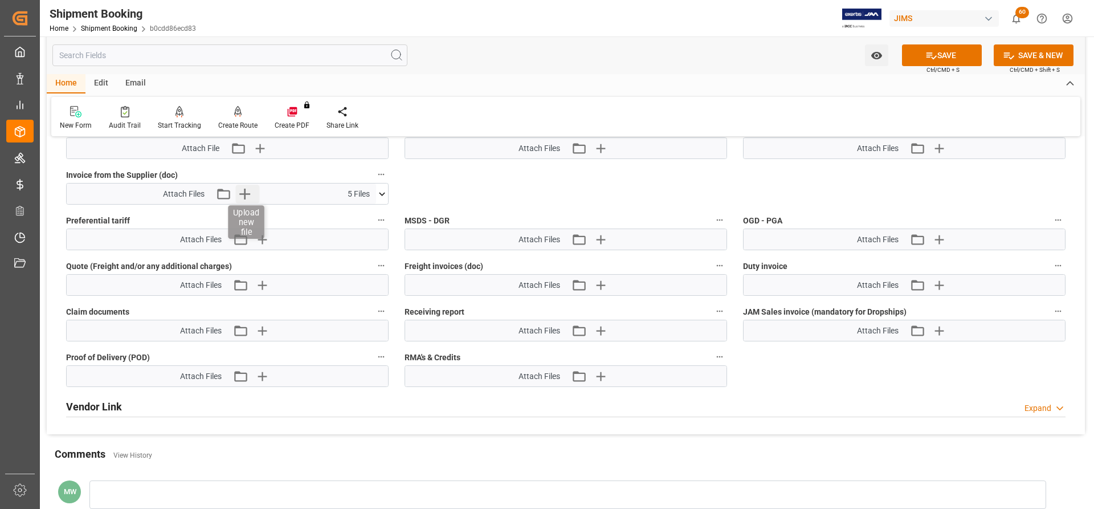
click at [244, 193] on icon "button" at bounding box center [244, 194] width 11 height 11
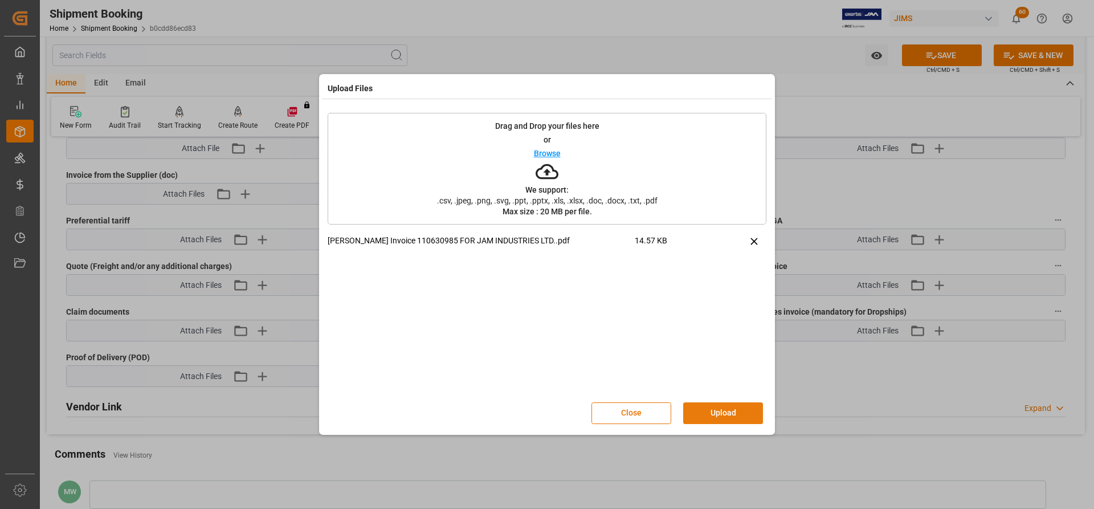
click at [717, 418] on button "Upload" at bounding box center [723, 413] width 80 height 22
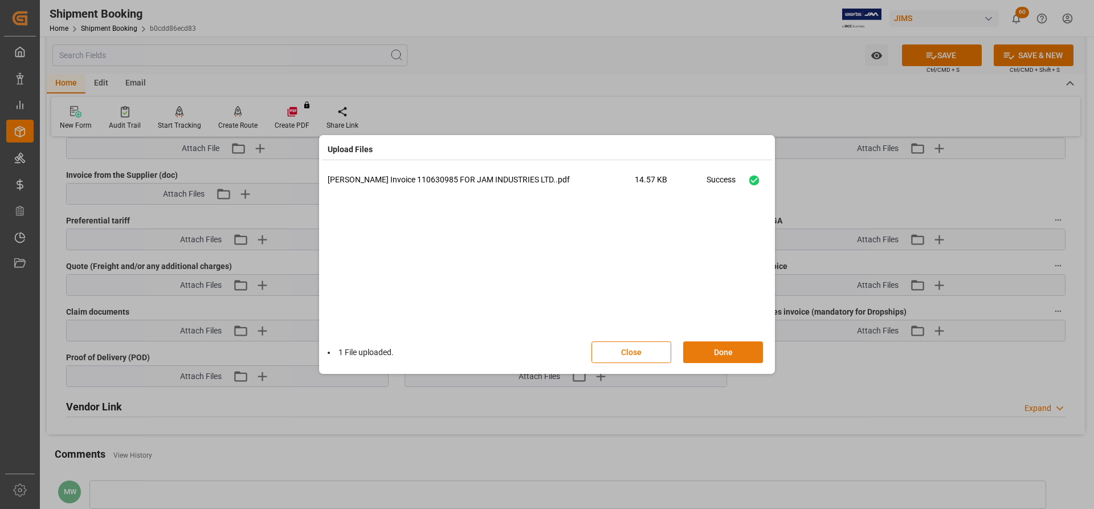
click at [710, 354] on button "Done" at bounding box center [723, 352] width 80 height 22
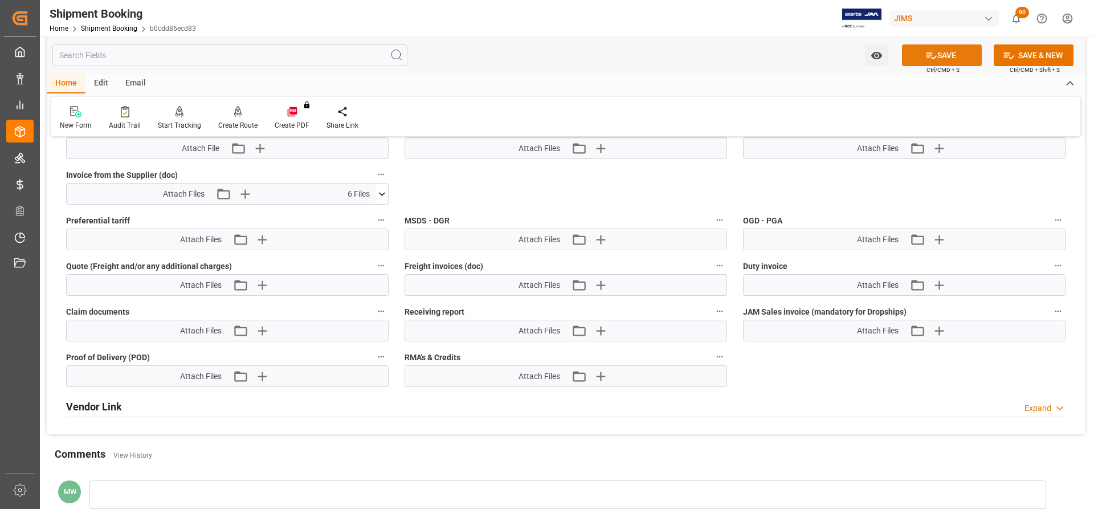
click at [951, 54] on button "SAVE" at bounding box center [942, 55] width 80 height 22
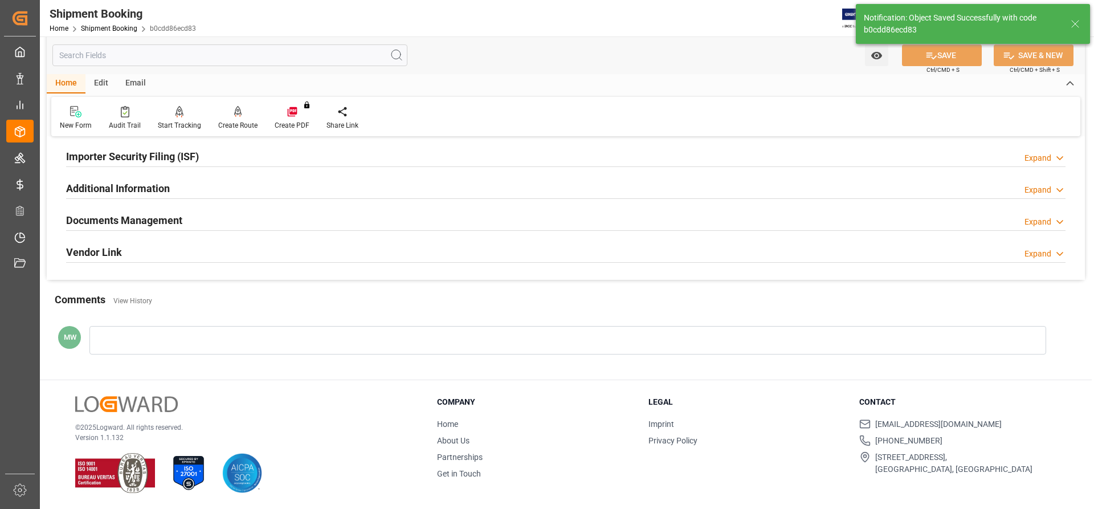
scroll to position [193, 0]
